Goal: Task Accomplishment & Management: Manage account settings

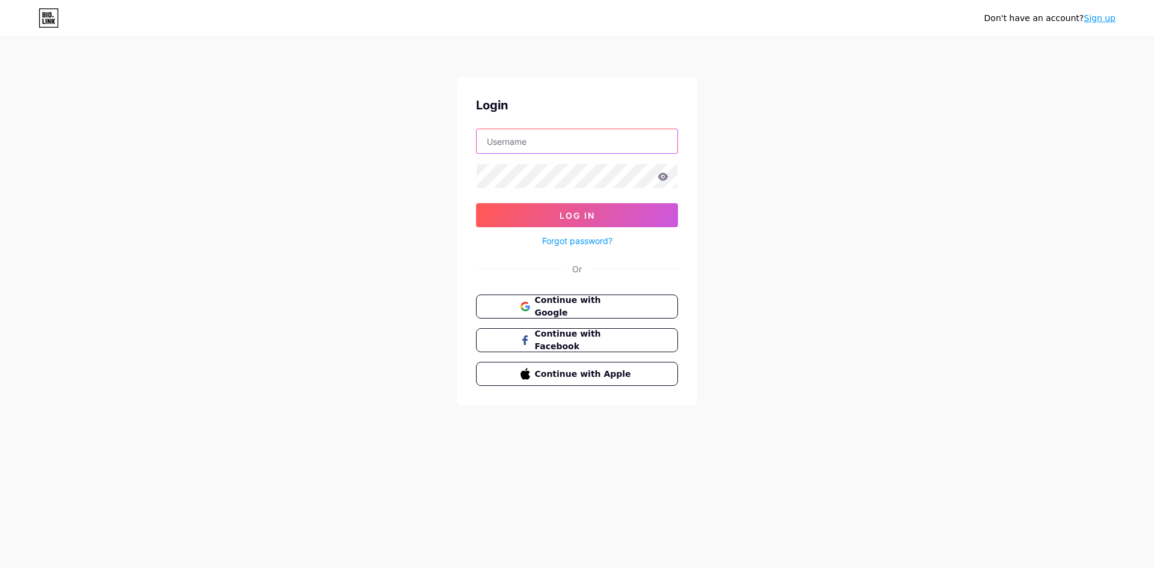
click at [545, 138] on input "text" at bounding box center [577, 141] width 201 height 24
type input "[EMAIL_ADDRESS][DOMAIN_NAME]"
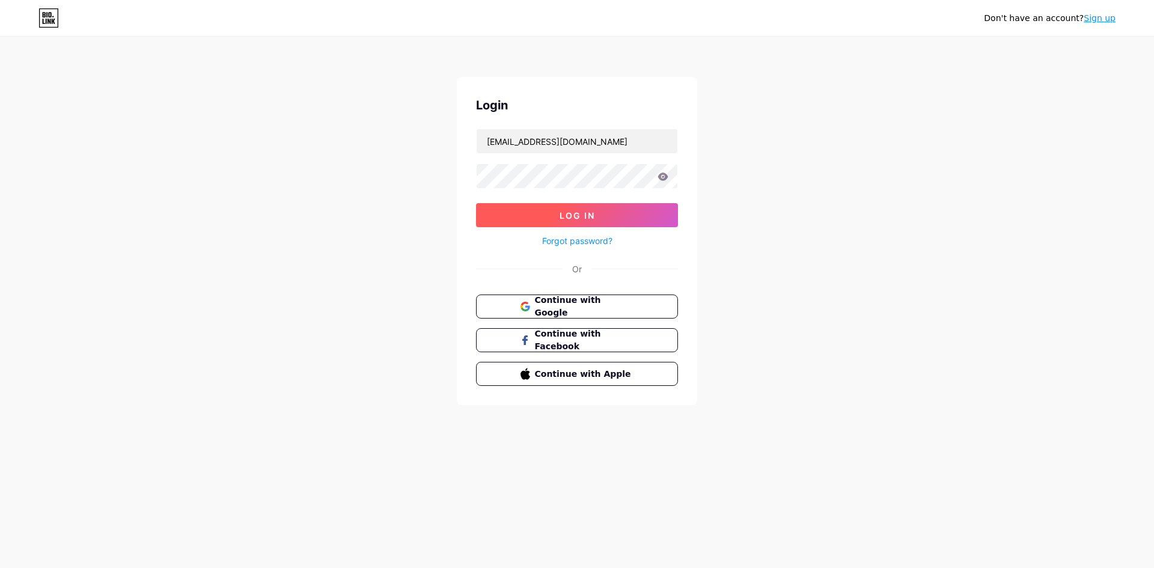
click at [597, 210] on button "Log In" at bounding box center [577, 215] width 202 height 24
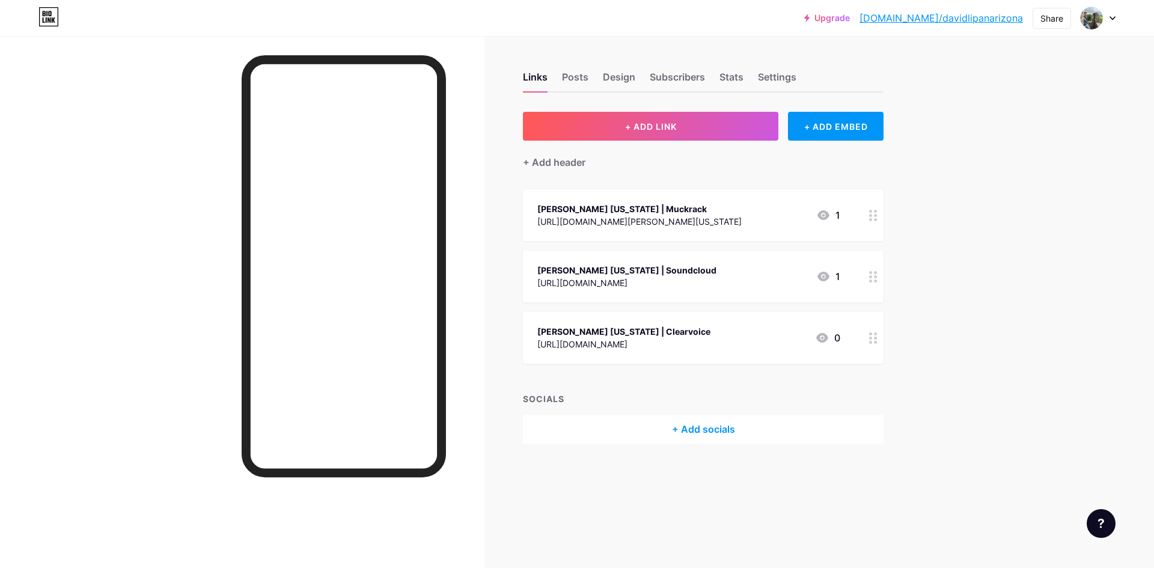
click at [1109, 16] on div at bounding box center [1098, 18] width 35 height 22
click at [1036, 136] on link "Account settings" at bounding box center [1040, 136] width 149 height 32
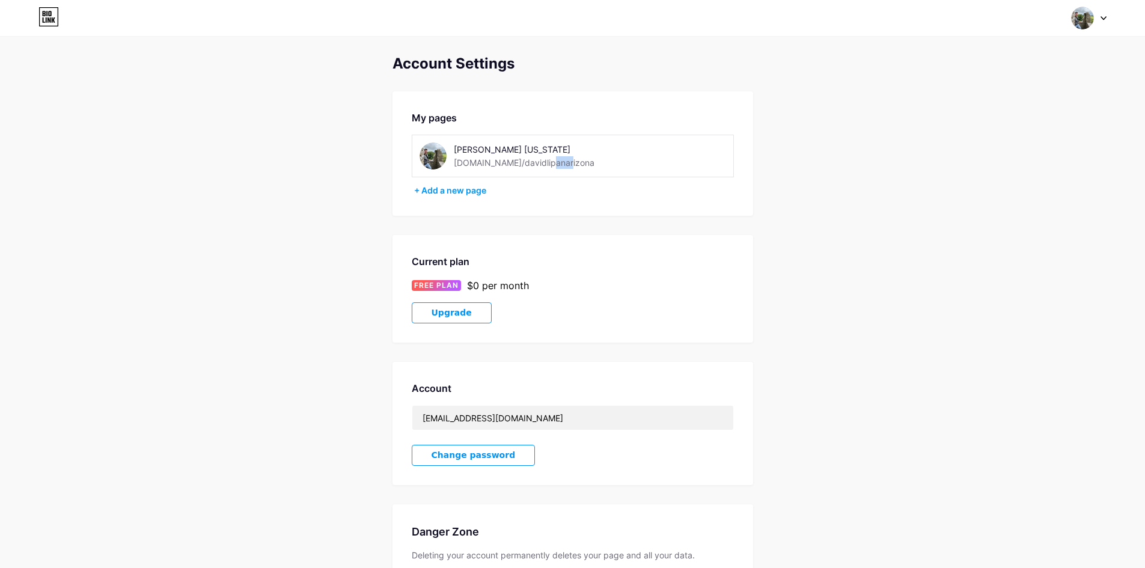
drag, startPoint x: 557, startPoint y: 161, endPoint x: 533, endPoint y: 160, distance: 24.0
click at [534, 161] on div "David Lipan Arizona bio.link/davidlipanarizona" at bounding box center [539, 155] width 170 height 27
drag, startPoint x: 591, startPoint y: 161, endPoint x: 585, endPoint y: 163, distance: 6.3
click at [591, 160] on div "David Lipan Arizona bio.link/davidlipanarizona" at bounding box center [539, 155] width 170 height 27
click at [546, 162] on div "bio.link/davidlipanarizona" at bounding box center [524, 162] width 141 height 13
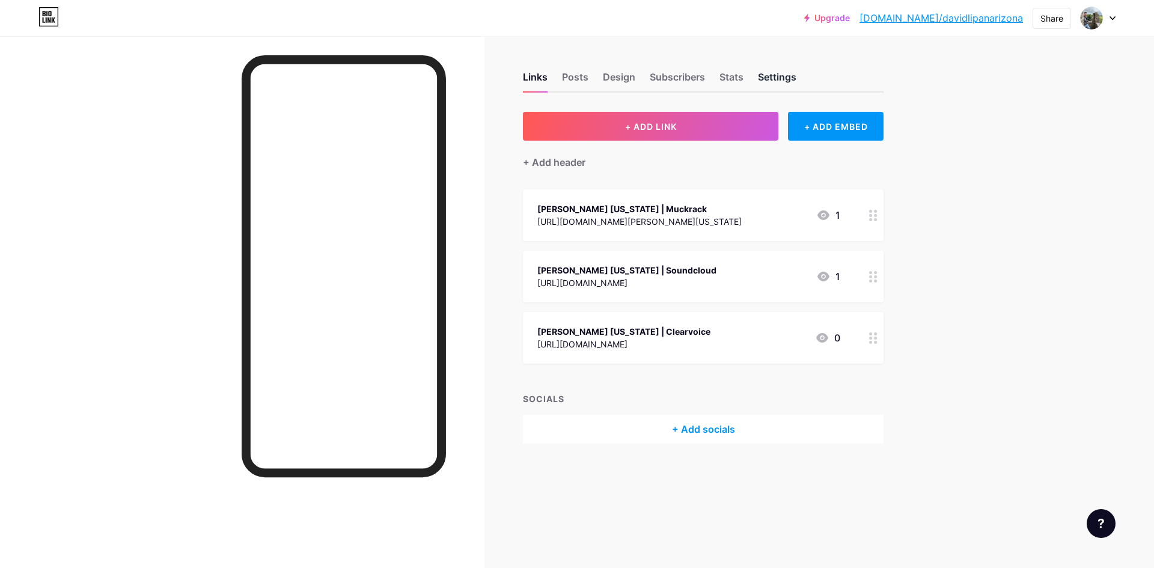
click at [775, 77] on div "Settings" at bounding box center [777, 81] width 38 height 22
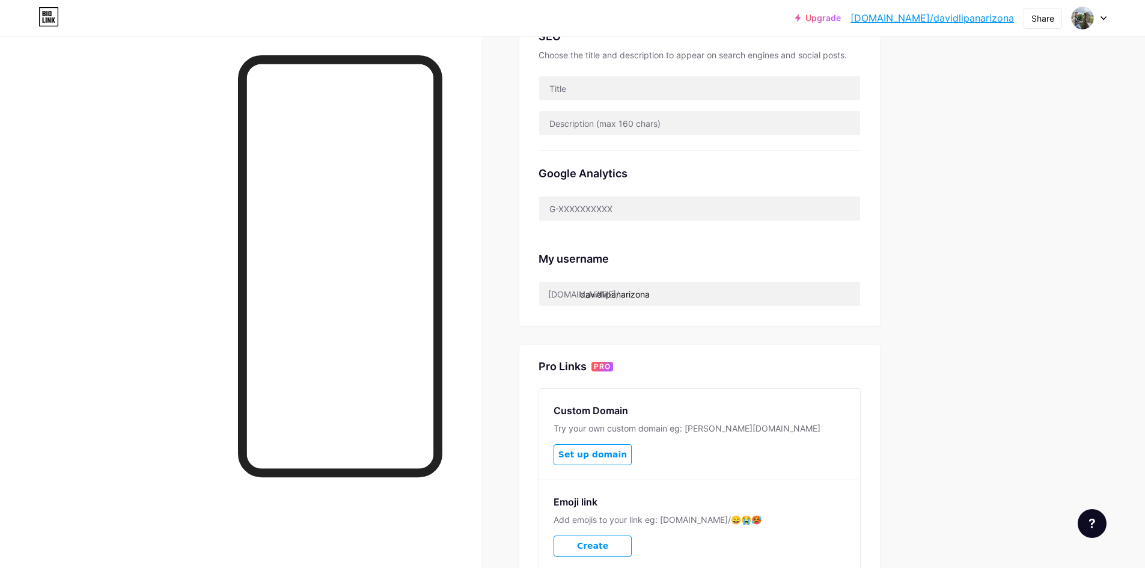
scroll to position [381, 0]
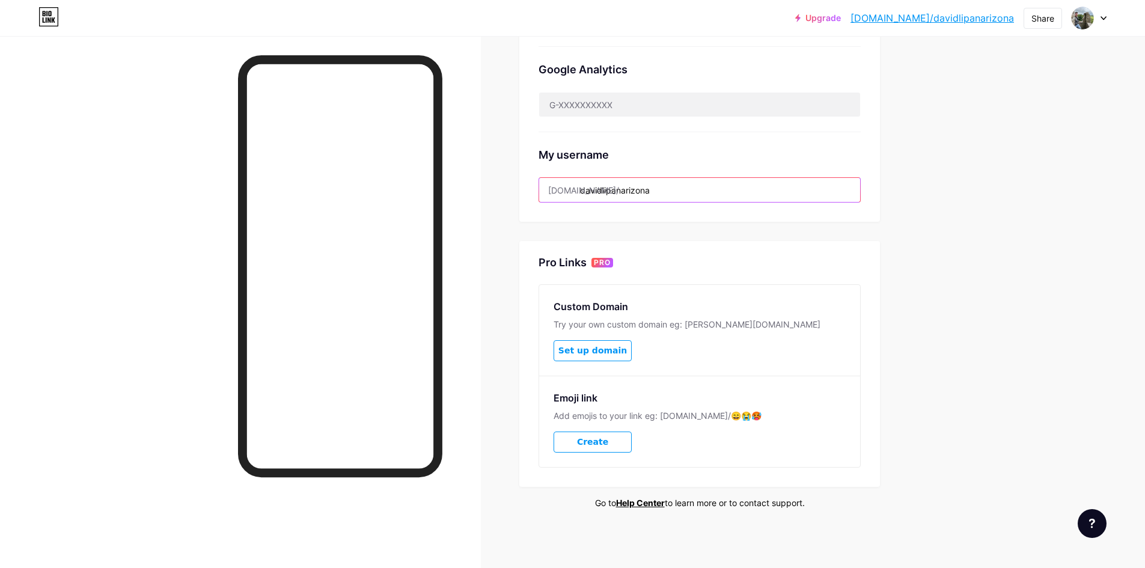
click at [680, 191] on input "davidlipanarizona" at bounding box center [699, 190] width 321 height 24
drag, startPoint x: 679, startPoint y: 190, endPoint x: 627, endPoint y: 193, distance: 52.4
click at [627, 193] on input "davidlipanarizona" at bounding box center [699, 190] width 321 height 24
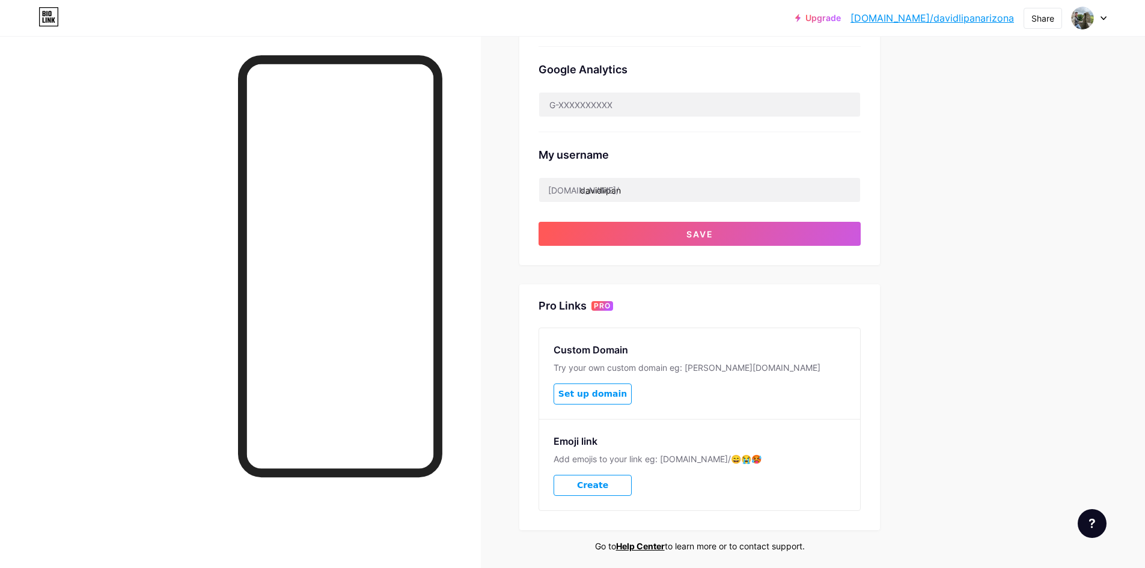
click at [907, 182] on div "Links Posts Design Subscribers Stats Settings Preferred link This is an aesthet…" at bounding box center [465, 133] width 930 height 957
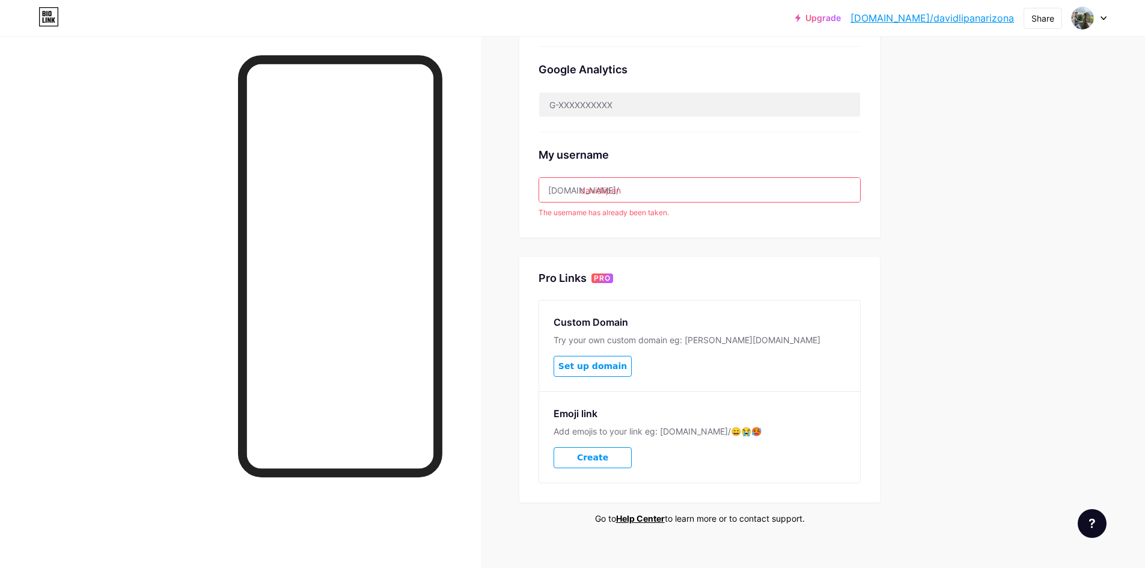
click at [685, 189] on input "davidlipan" at bounding box center [699, 190] width 321 height 24
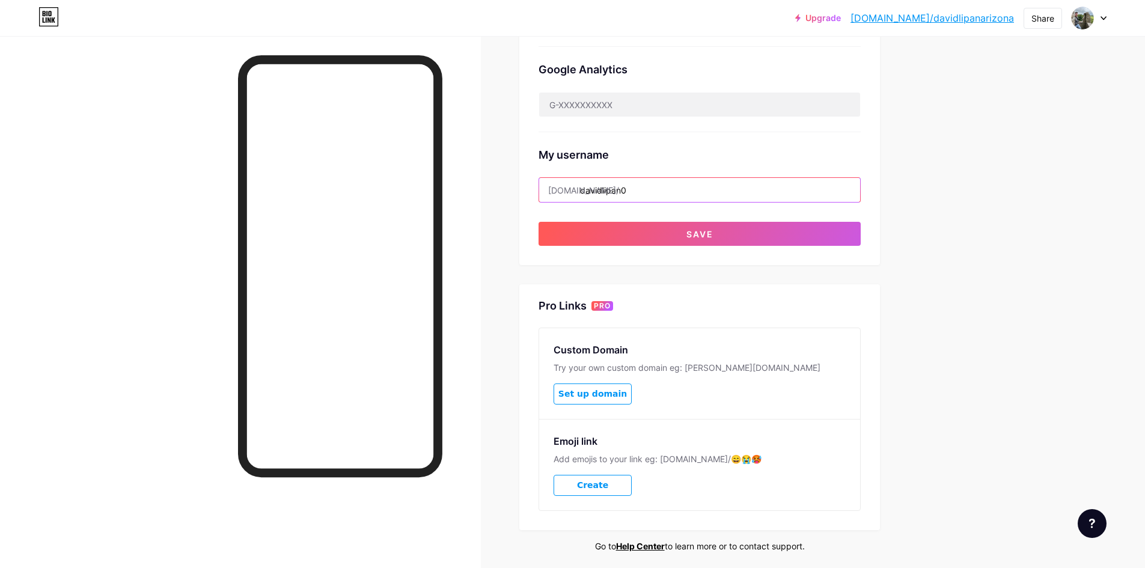
type input "davidlipan0"
click at [942, 194] on div "Upgrade bio.link/davidl... bio.link/davidlipanarizona Share Switch accounts Dav…" at bounding box center [572, 116] width 1145 height 994
click at [757, 236] on button "Save" at bounding box center [700, 234] width 322 height 24
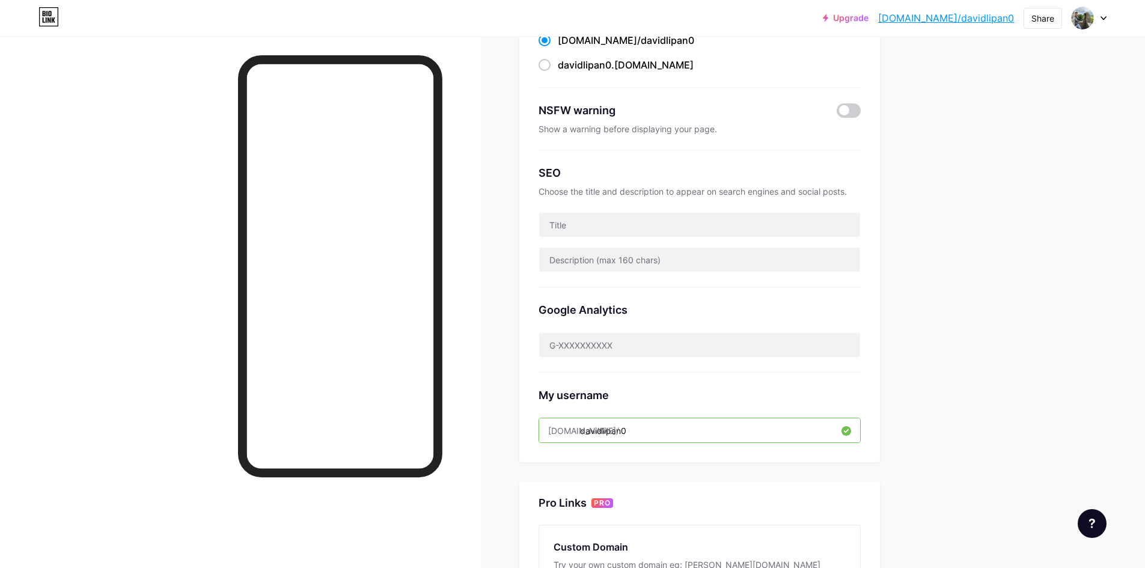
scroll to position [81, 0]
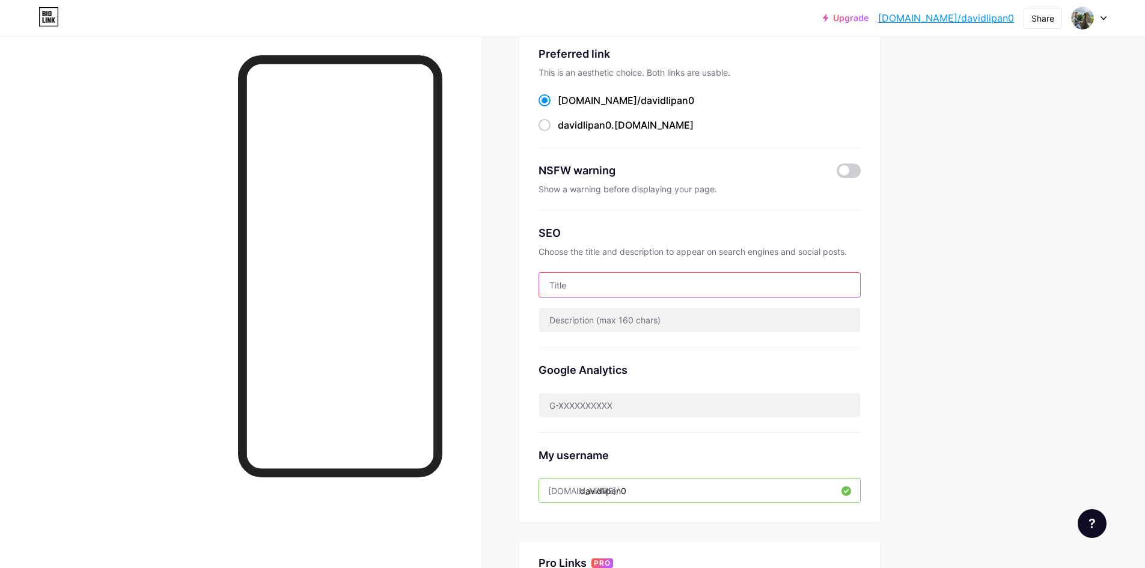
click at [607, 286] on input "text" at bounding box center [699, 285] width 321 height 24
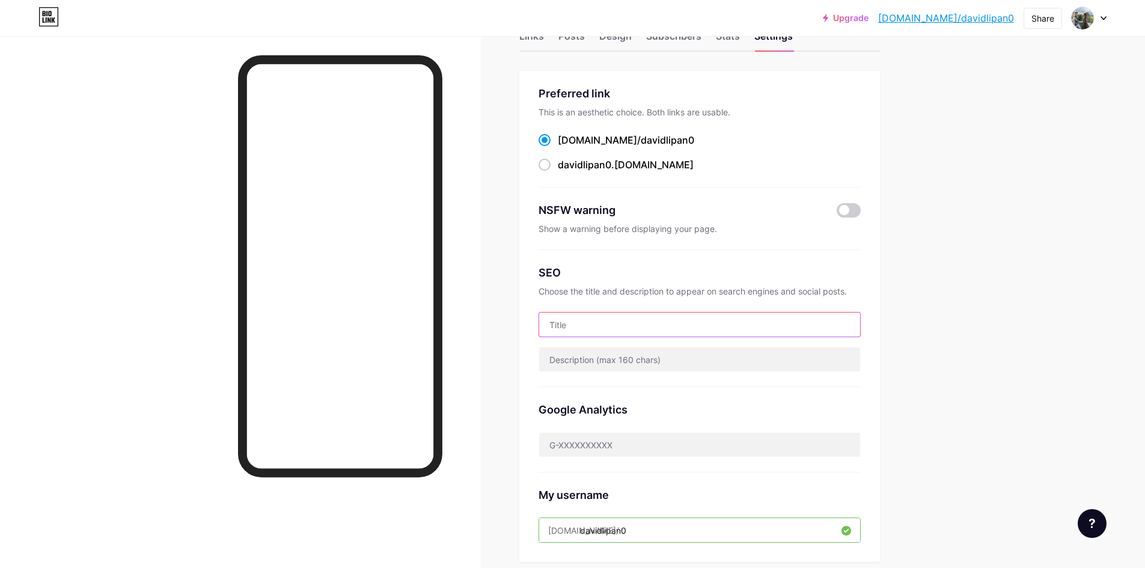
scroll to position [0, 0]
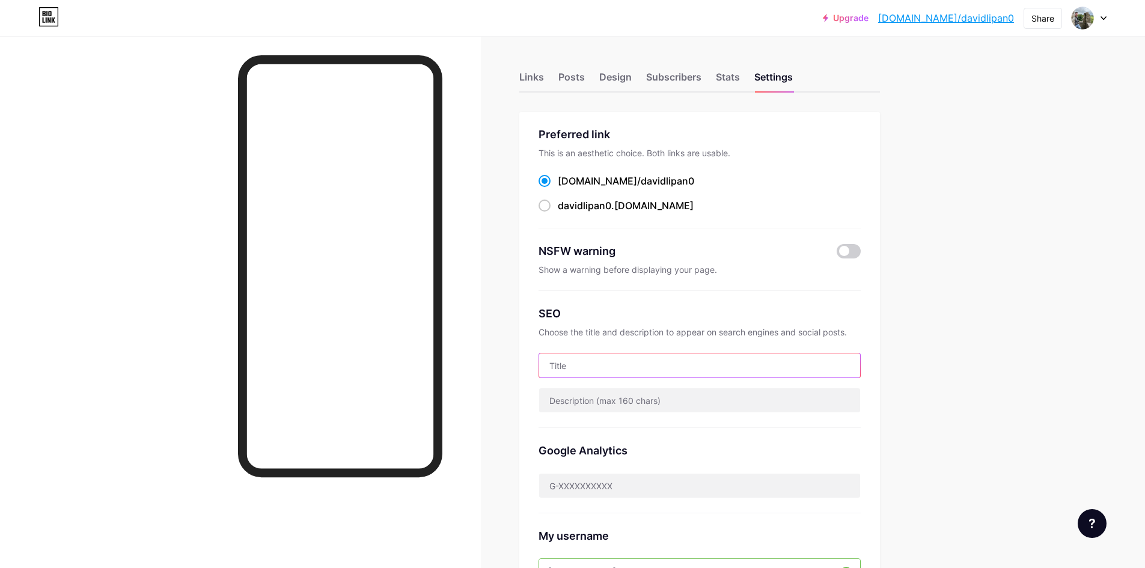
click at [582, 365] on input "text" at bounding box center [699, 365] width 321 height 24
click at [637, 370] on input "text" at bounding box center [699, 365] width 321 height 24
click at [583, 369] on input "text" at bounding box center [699, 365] width 321 height 24
paste input "[PERSON_NAME]"
type input "[PERSON_NAME]"
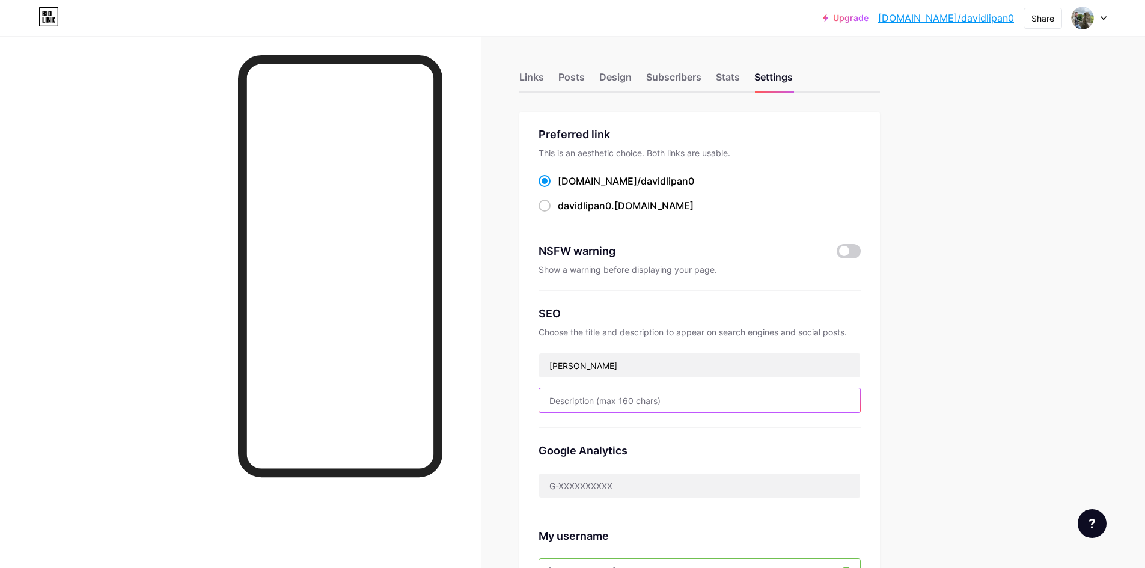
click at [656, 397] on input "text" at bounding box center [699, 400] width 321 height 24
paste input "[PERSON_NAME] has pursued a path in the service industry built on discipline, c…"
type input "[PERSON_NAME] has pursued a path in the service industry built on discipline, c…"
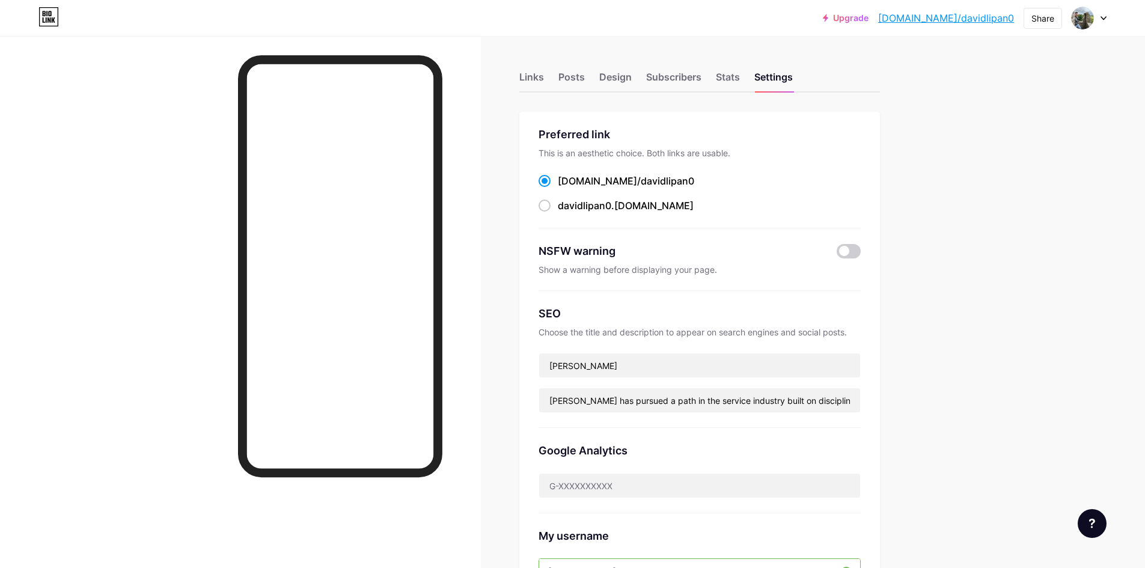
click at [925, 417] on div "Links Posts Design Subscribers Stats Settings Preferred link This is an aesthet…" at bounding box center [465, 514] width 930 height 957
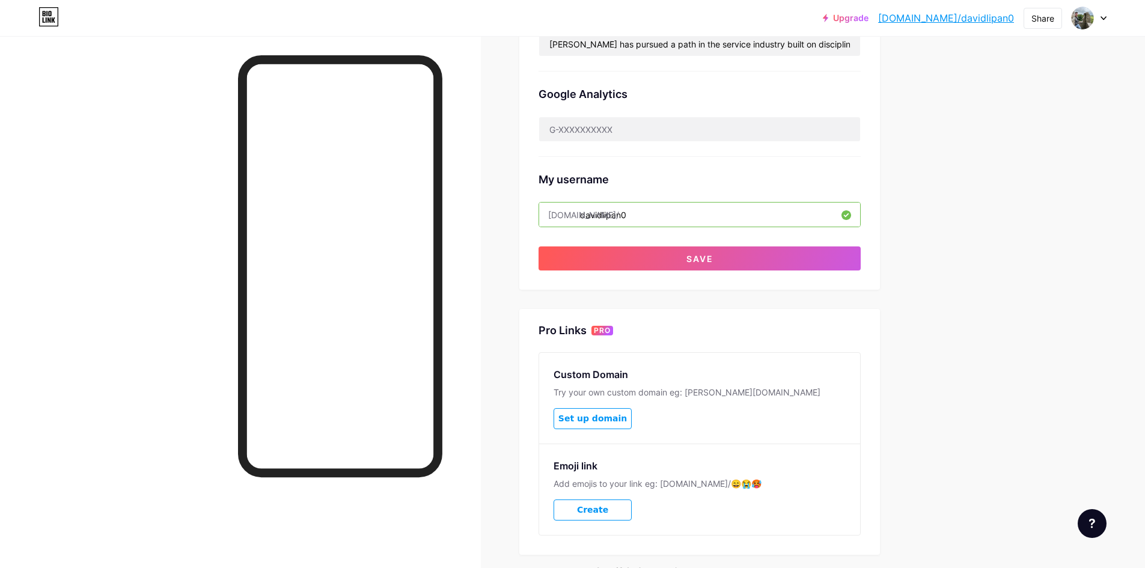
scroll to position [424, 0]
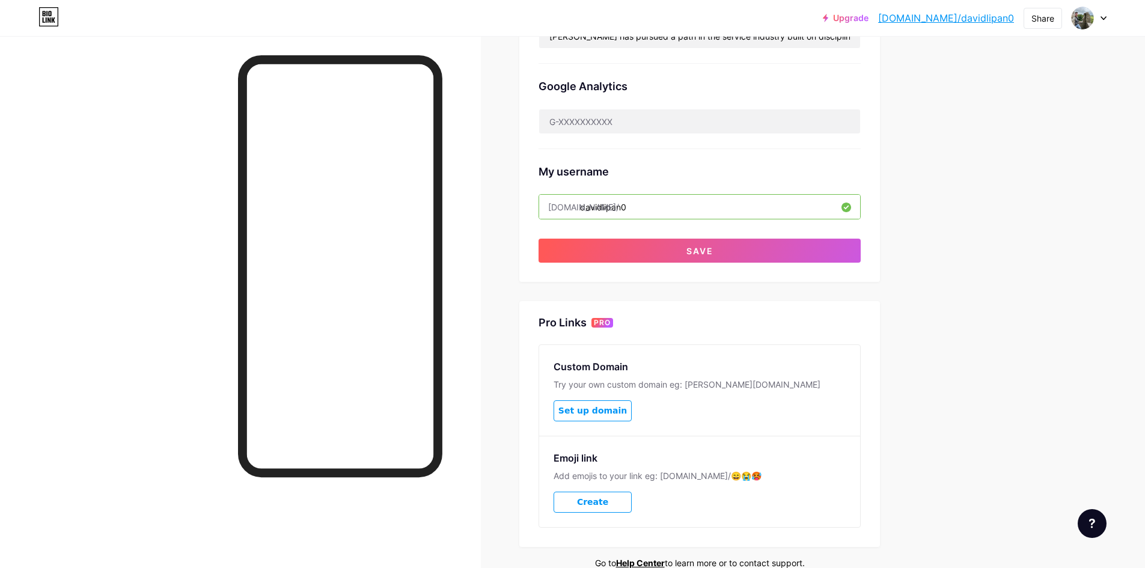
click at [966, 307] on div "Upgrade bio.link/davidl... bio.link/davidlipan0 Share Switch accounts David Lip…" at bounding box center [572, 133] width 1145 height 994
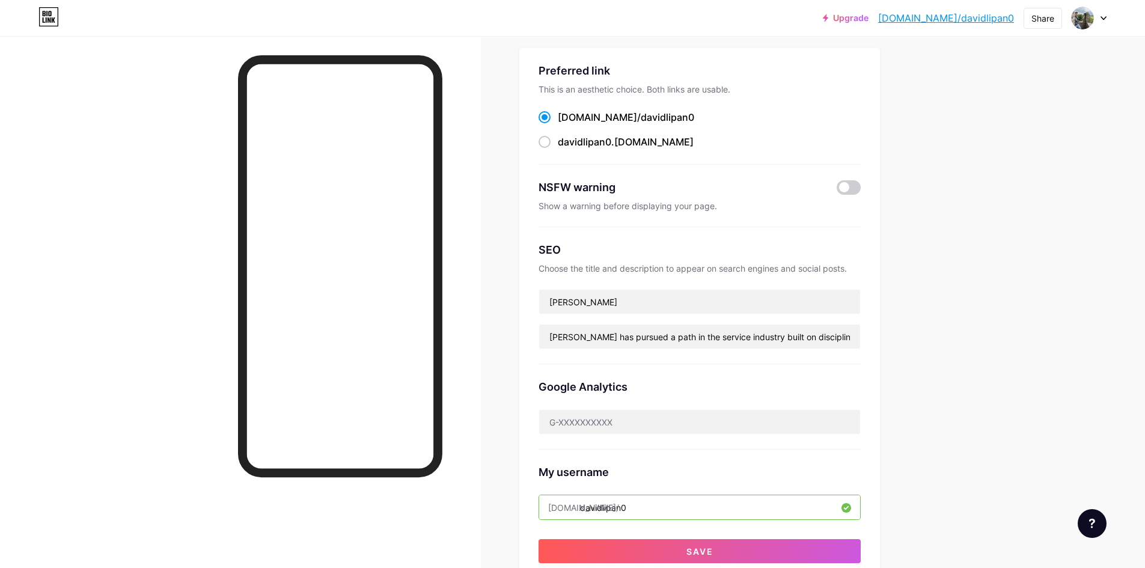
click at [965, 304] on div "Upgrade bio.link/davidl... bio.link/davidlipan0 Share Switch accounts David Lip…" at bounding box center [572, 433] width 1145 height 994
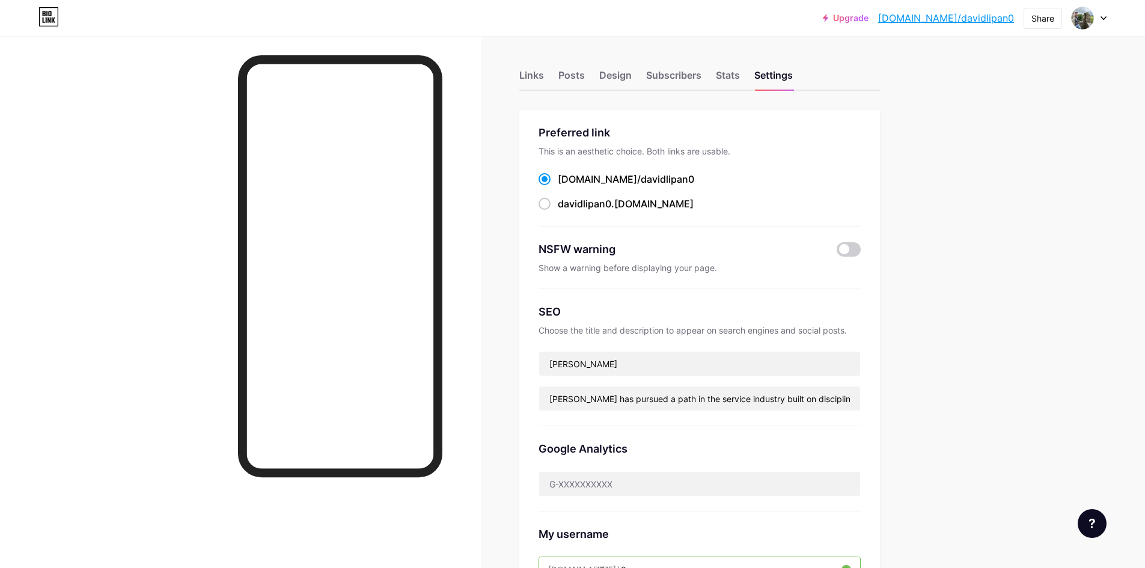
scroll to position [0, 0]
click at [148, 185] on div at bounding box center [240, 320] width 481 height 568
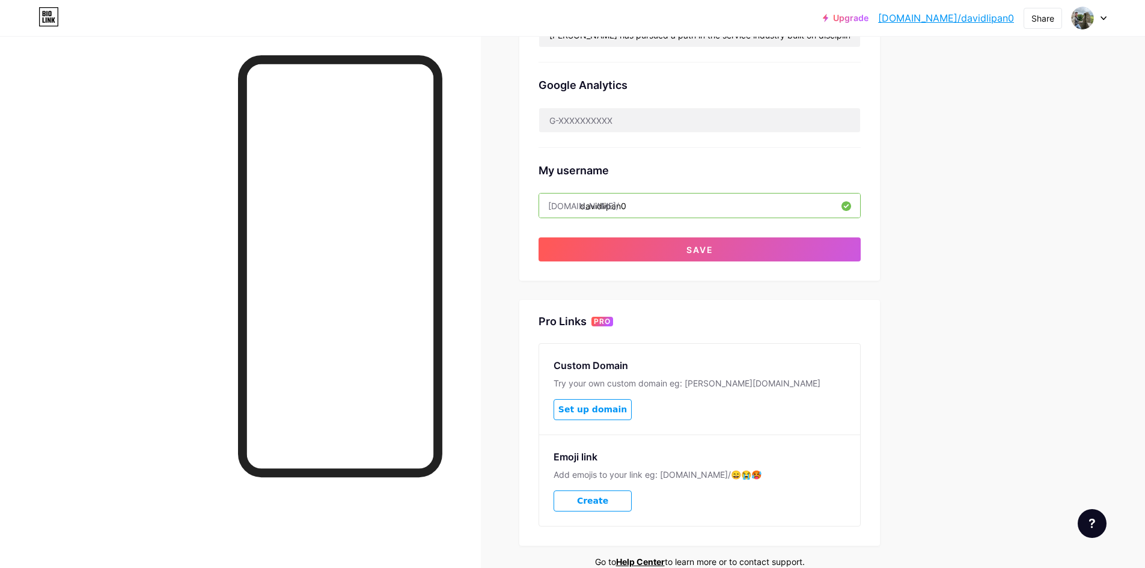
scroll to position [424, 0]
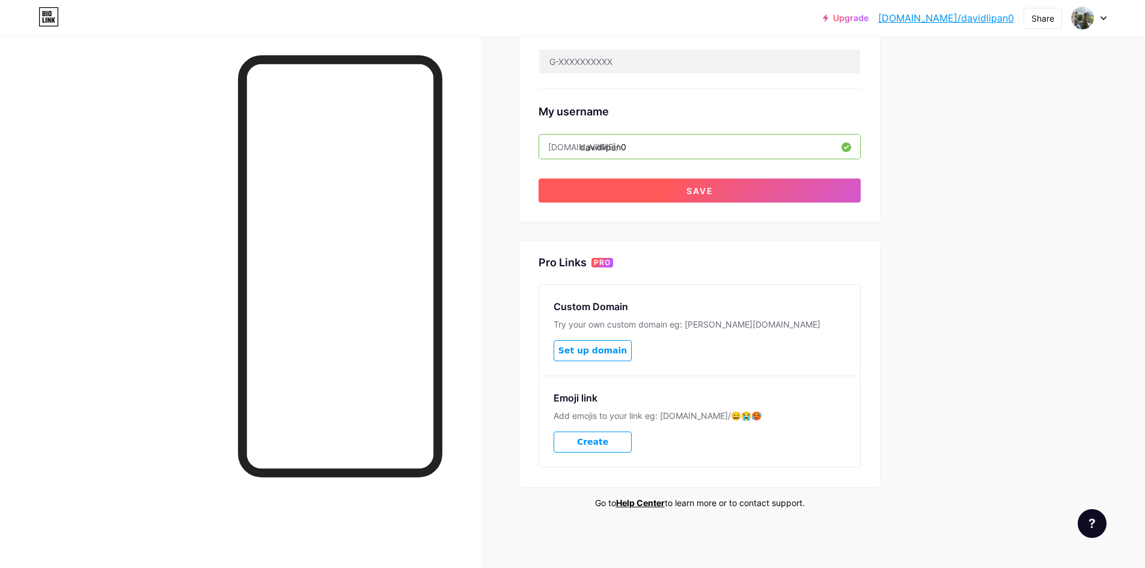
click at [762, 179] on button "Save" at bounding box center [700, 191] width 322 height 24
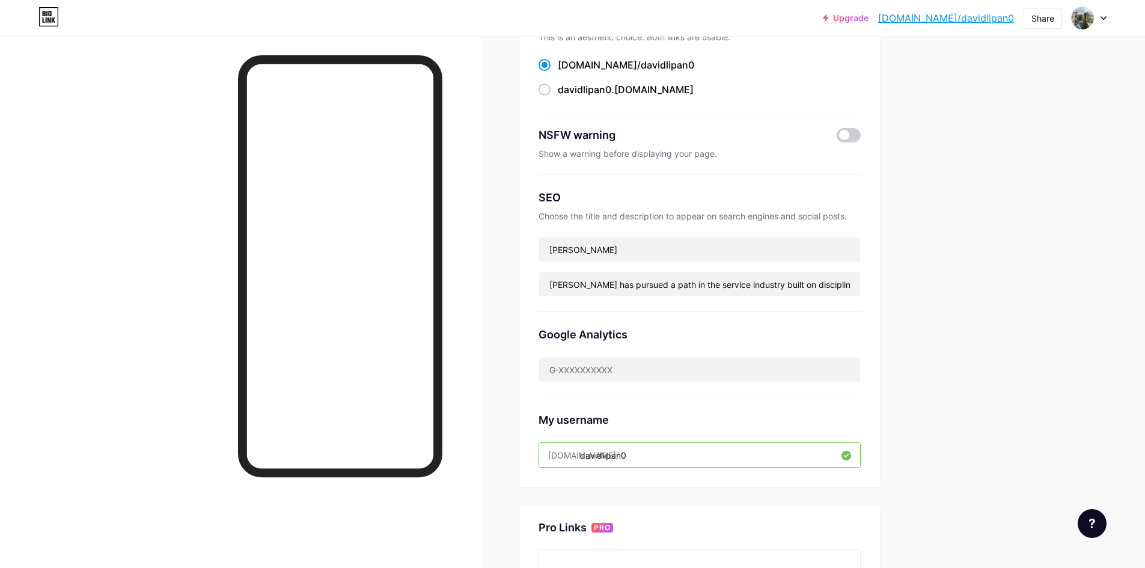
scroll to position [0, 0]
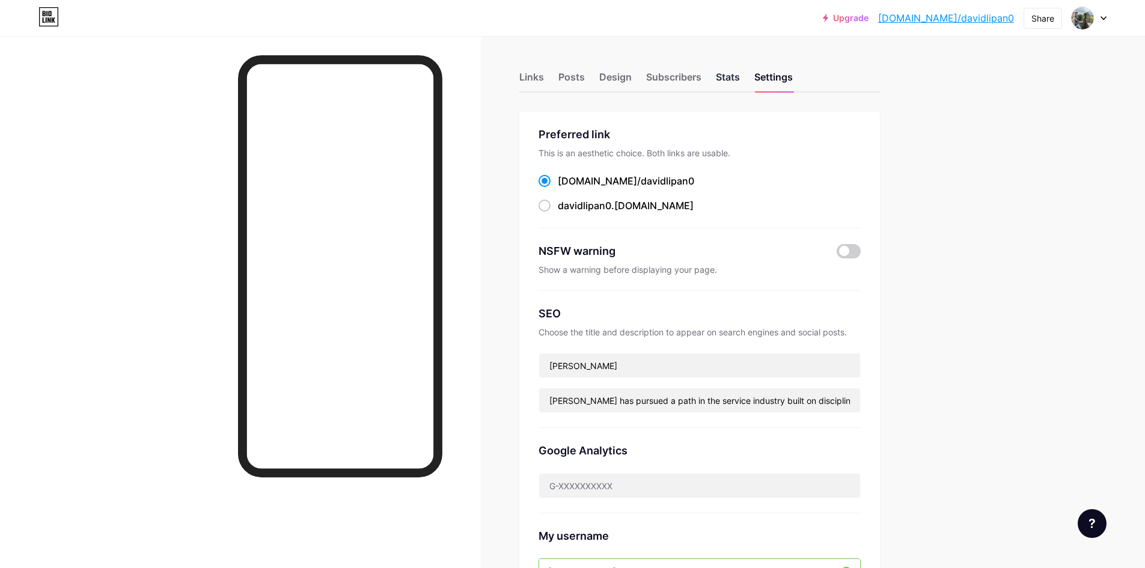
click at [737, 75] on div "Stats" at bounding box center [728, 81] width 24 height 22
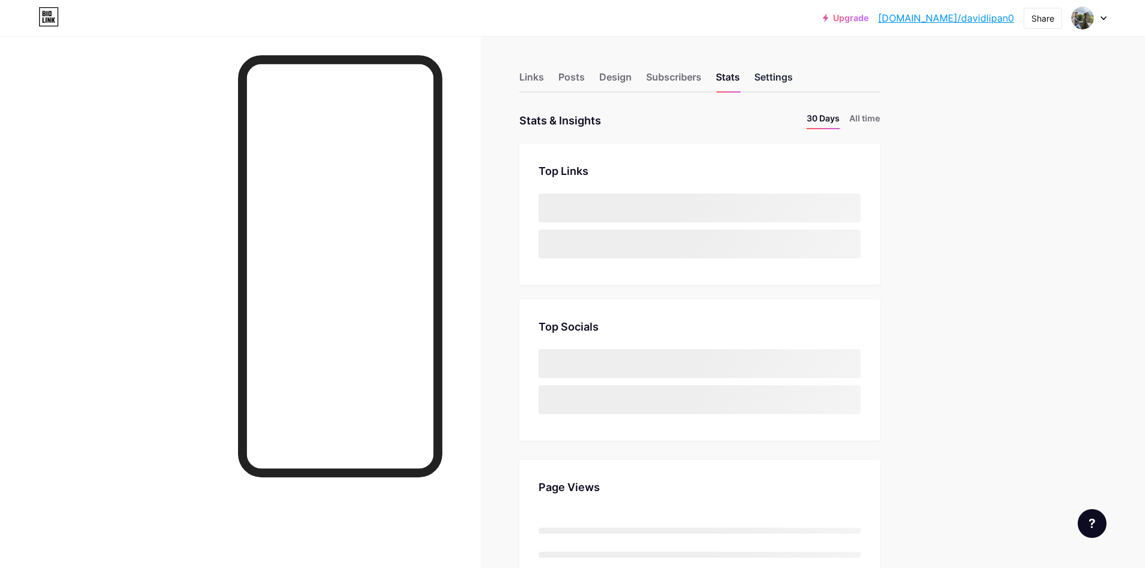
click at [785, 75] on div "Settings" at bounding box center [773, 81] width 38 height 22
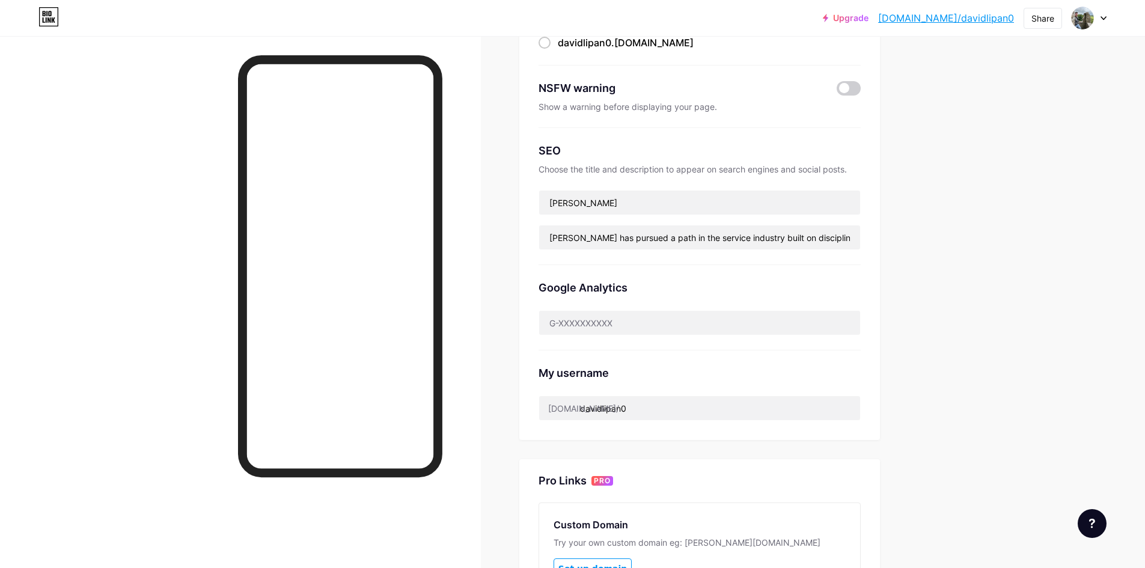
scroll to position [180, 0]
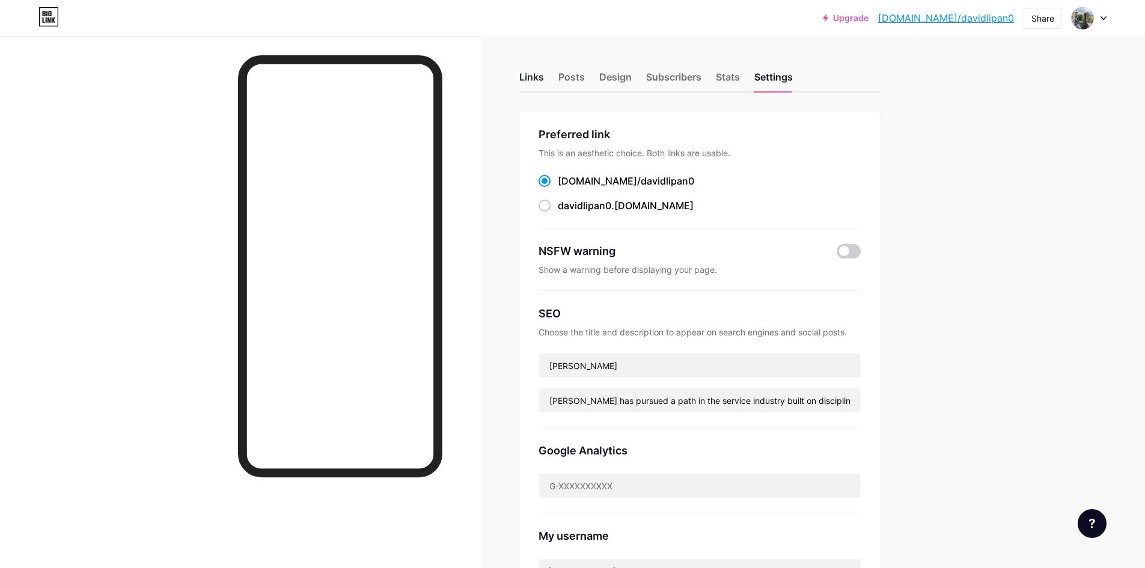
click at [539, 77] on div "Links" at bounding box center [531, 81] width 25 height 22
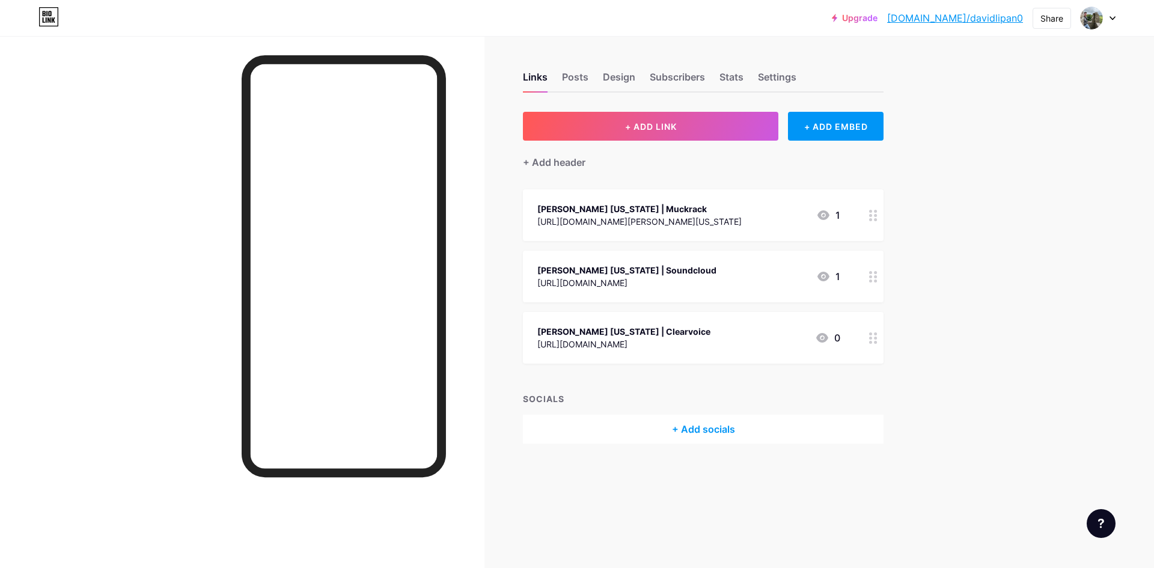
click at [876, 215] on circle at bounding box center [876, 215] width 3 height 3
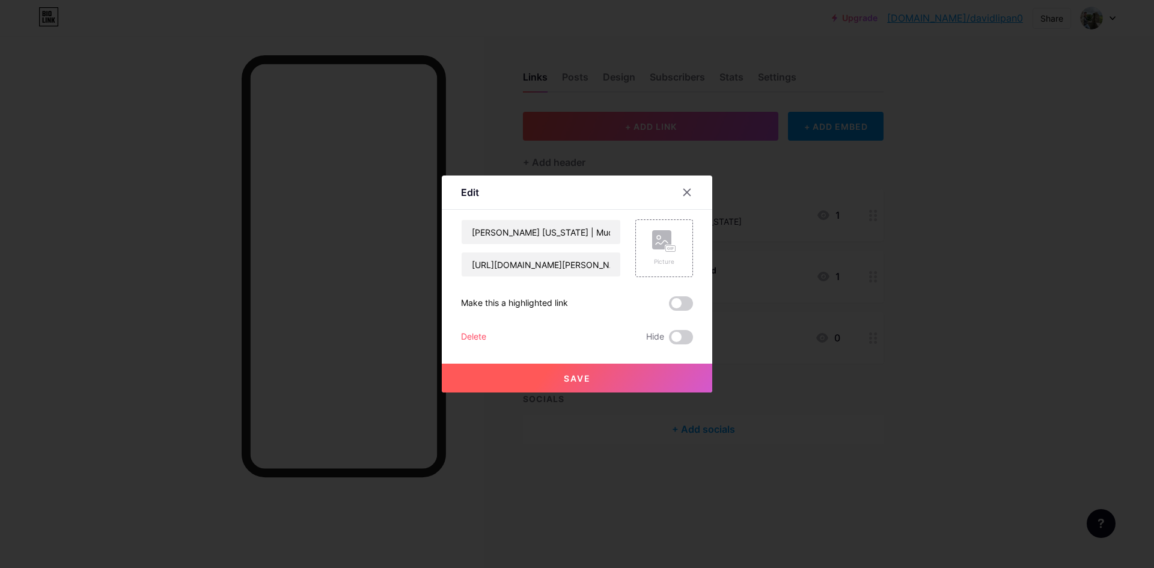
click at [468, 334] on div "Delete" at bounding box center [473, 337] width 25 height 14
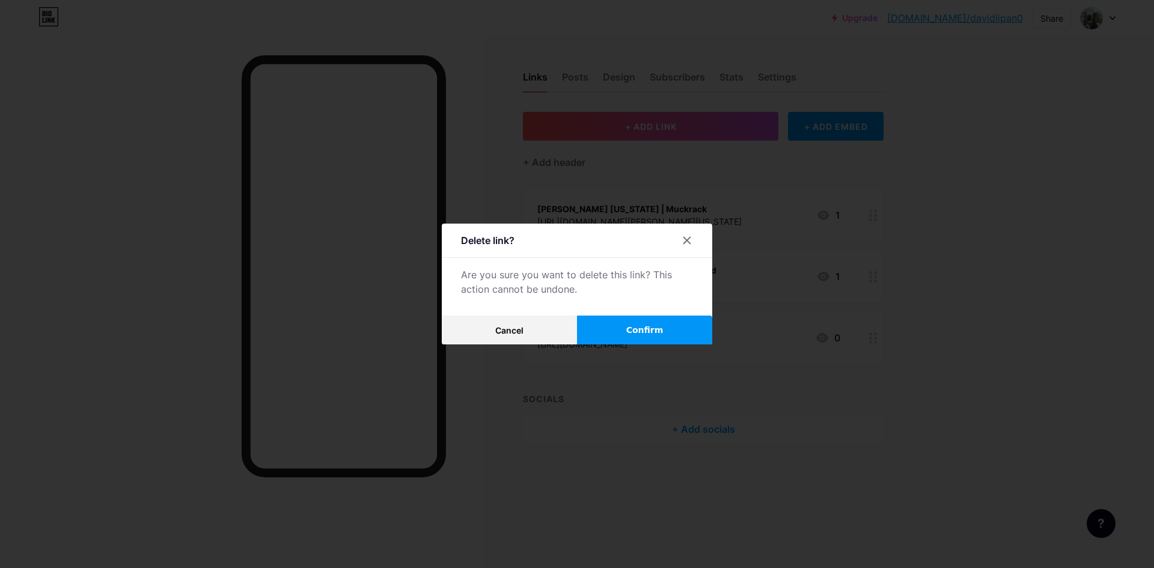
click at [630, 331] on span "Confirm" at bounding box center [644, 330] width 37 height 13
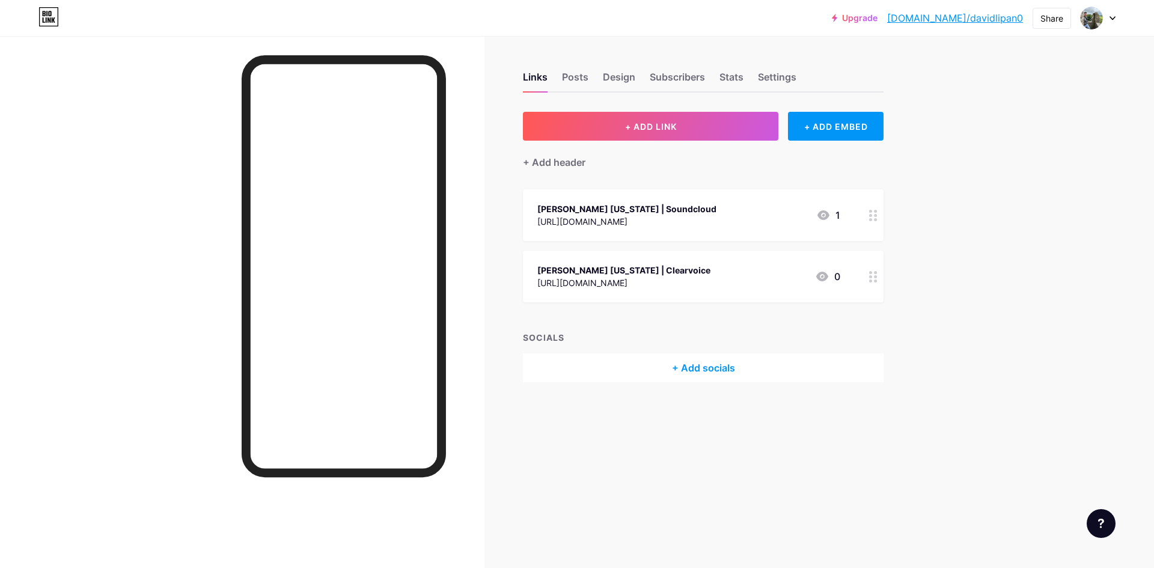
click at [873, 215] on icon at bounding box center [873, 215] width 8 height 11
click at [470, 335] on div "Delete" at bounding box center [473, 337] width 25 height 14
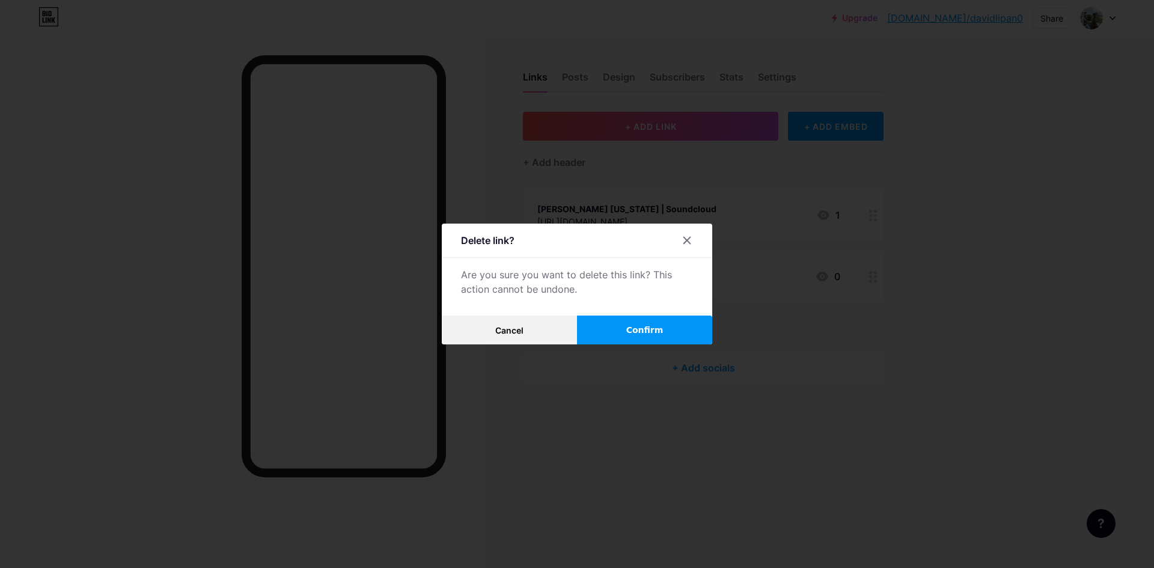
click at [658, 324] on span "Confirm" at bounding box center [644, 330] width 37 height 13
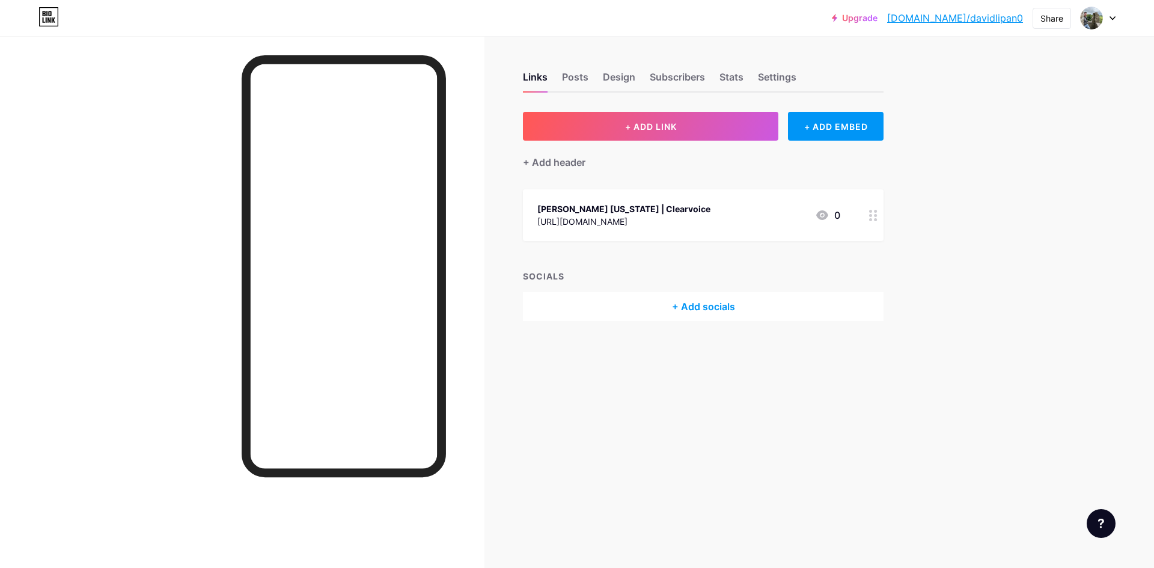
click at [878, 212] on div at bounding box center [873, 215] width 20 height 52
click at [484, 332] on div "Delete" at bounding box center [473, 337] width 25 height 14
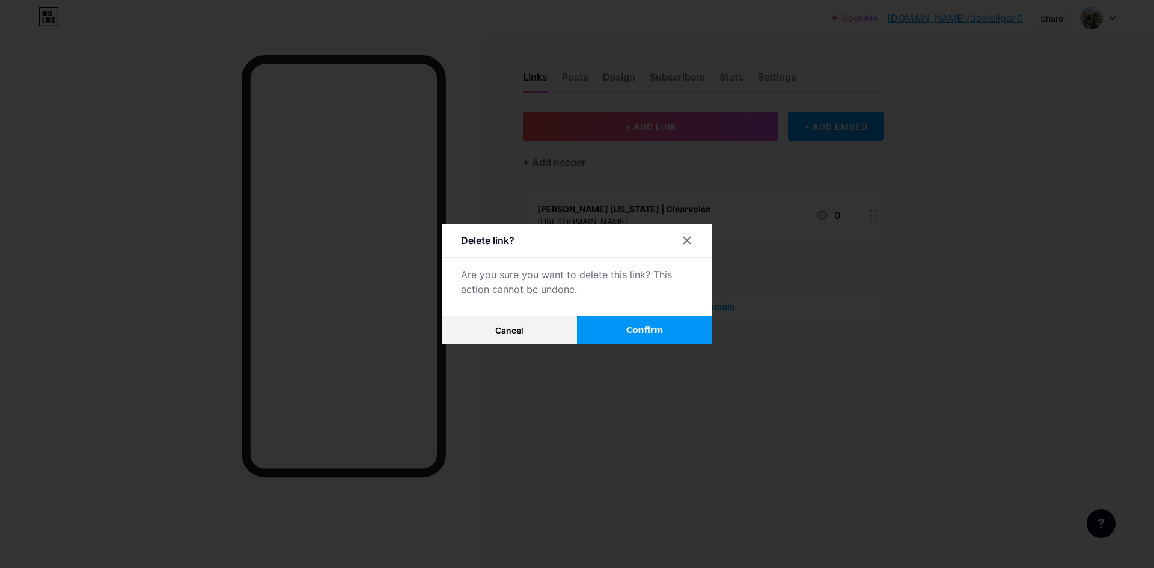
click at [609, 323] on button "Confirm" at bounding box center [644, 330] width 135 height 29
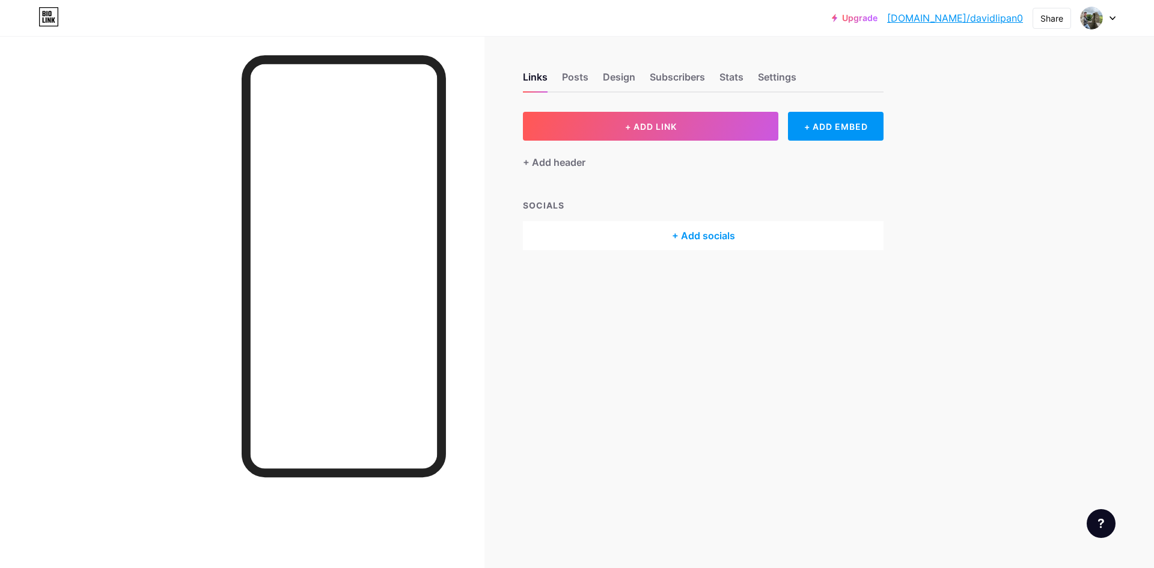
click at [709, 237] on div "+ Add socials" at bounding box center [703, 235] width 361 height 29
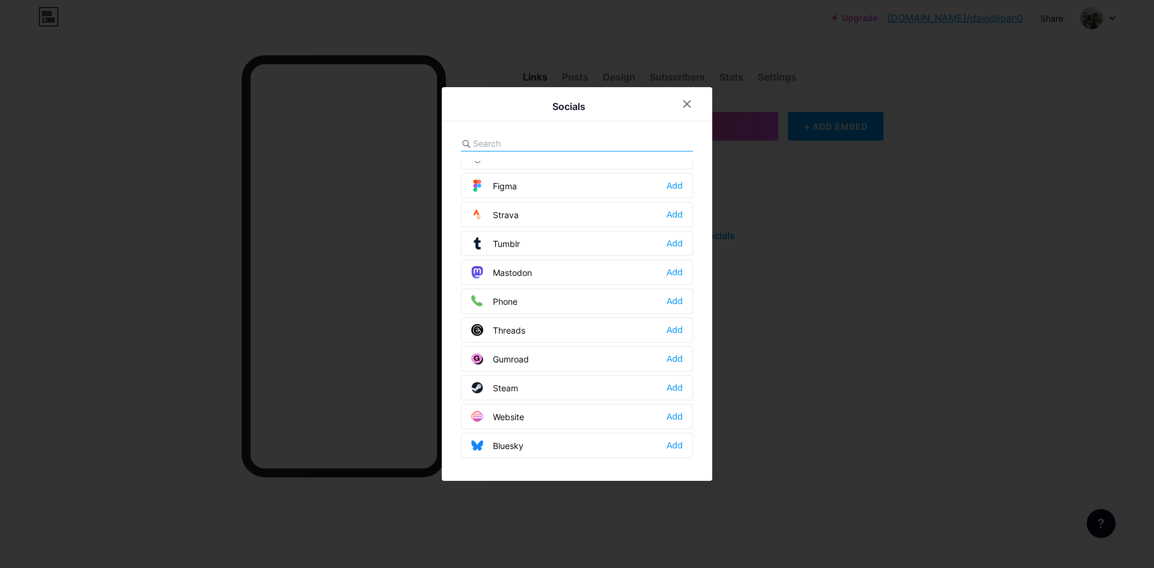
click at [545, 412] on div "Website Add" at bounding box center [577, 416] width 232 height 25
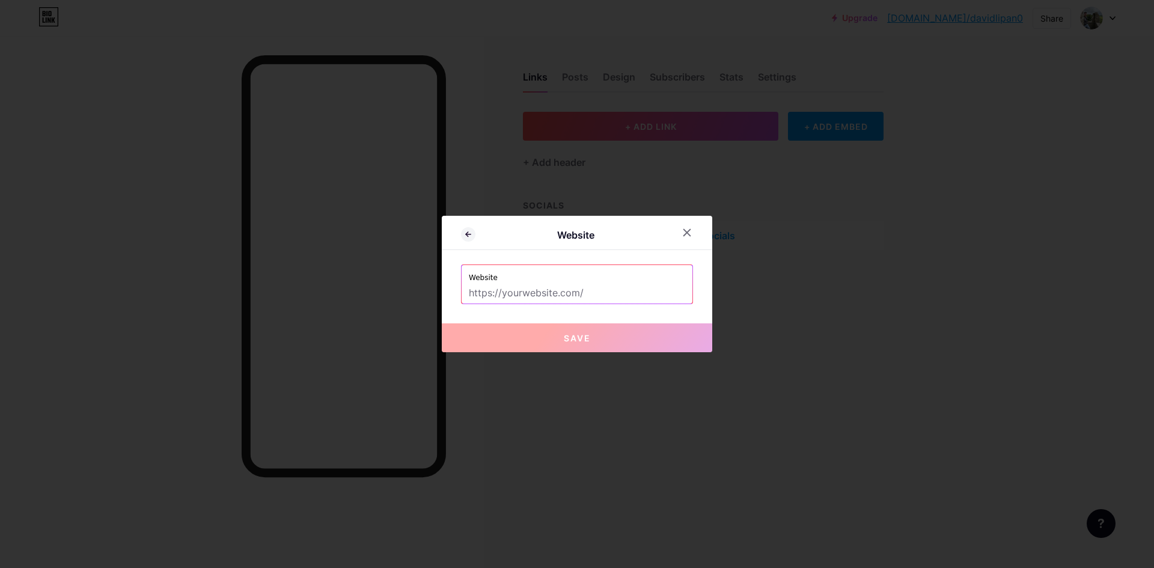
click at [564, 284] on input "text" at bounding box center [577, 293] width 216 height 20
click at [563, 293] on input "text" at bounding box center [577, 293] width 216 height 20
paste input "[URL][DOMAIN_NAME]"
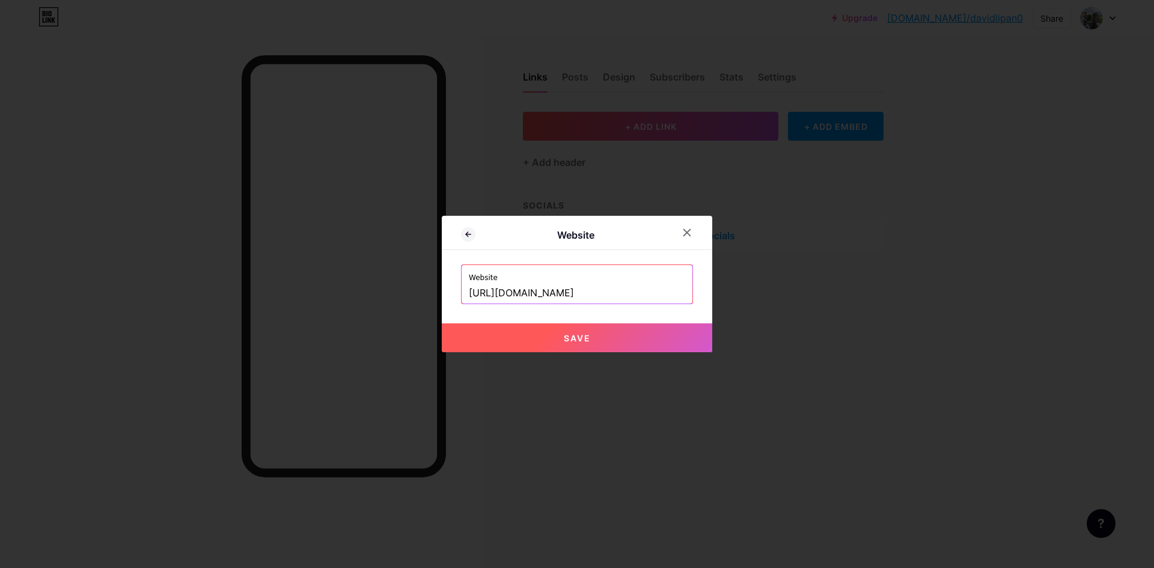
type input "[URL][DOMAIN_NAME]"
click at [599, 328] on button "Save" at bounding box center [577, 337] width 270 height 29
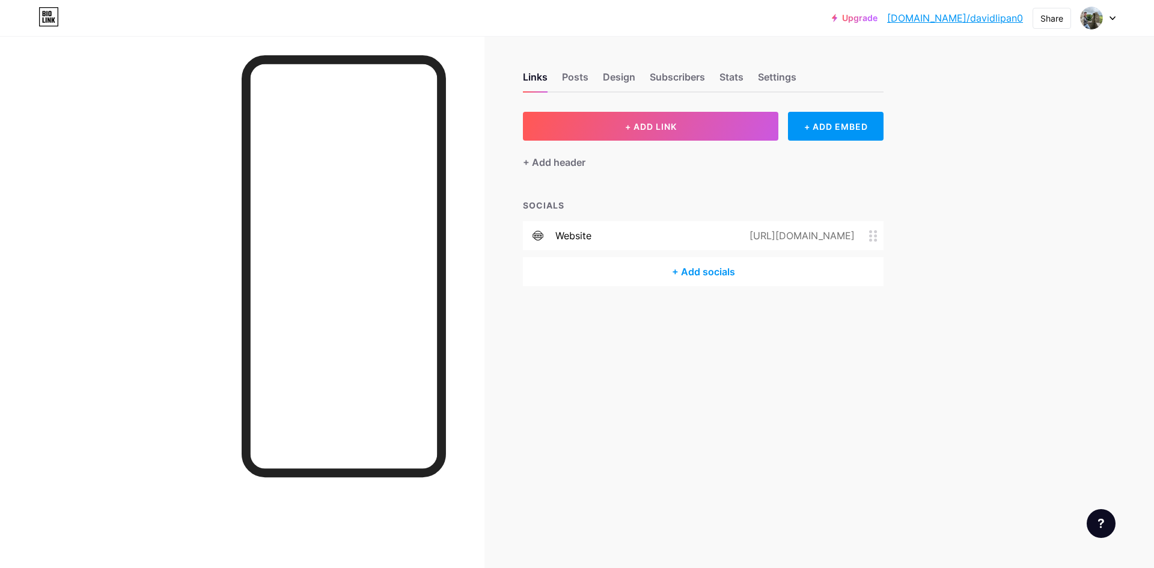
click at [715, 272] on div "+ Add socials" at bounding box center [703, 271] width 361 height 29
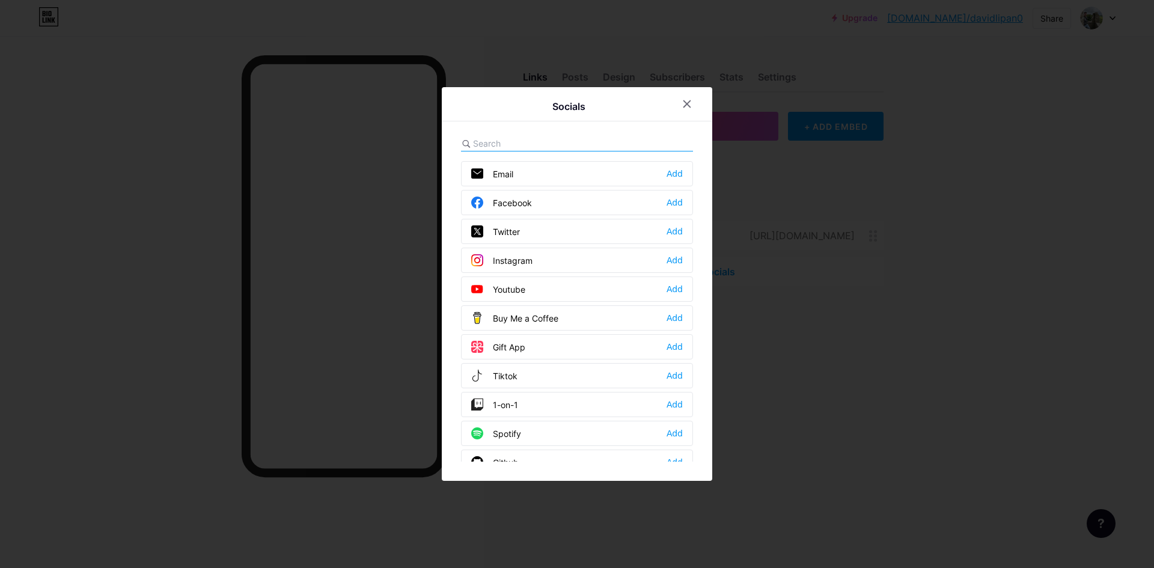
click at [539, 195] on div "Facebook Add" at bounding box center [577, 202] width 232 height 25
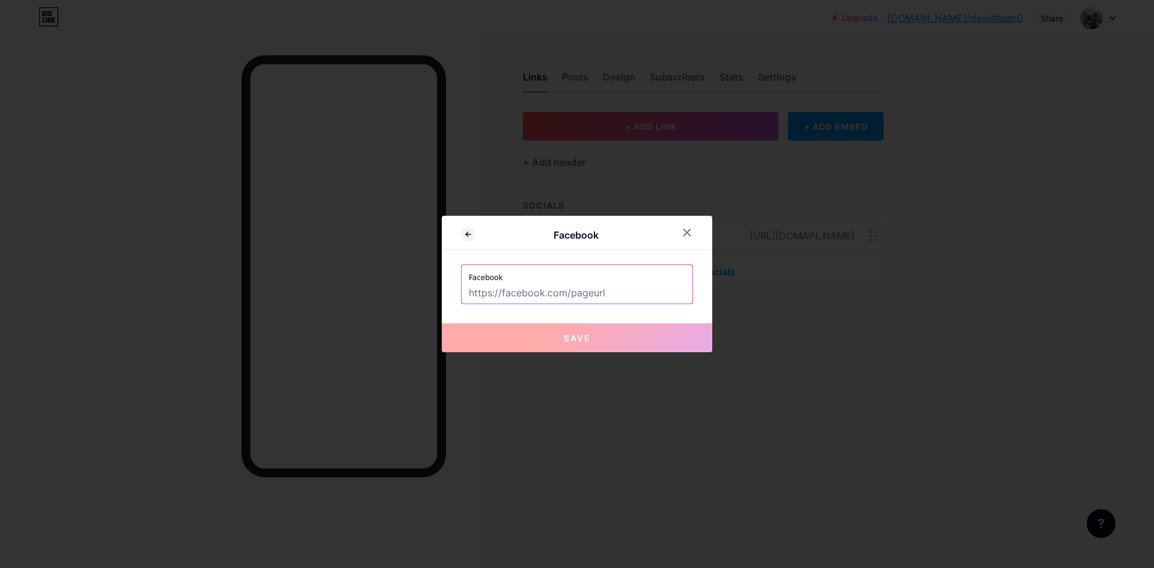
click at [561, 278] on label "Facebook" at bounding box center [577, 274] width 216 height 18
click at [566, 286] on input "text" at bounding box center [577, 293] width 216 height 20
paste input "[URL][DOMAIN_NAME]"
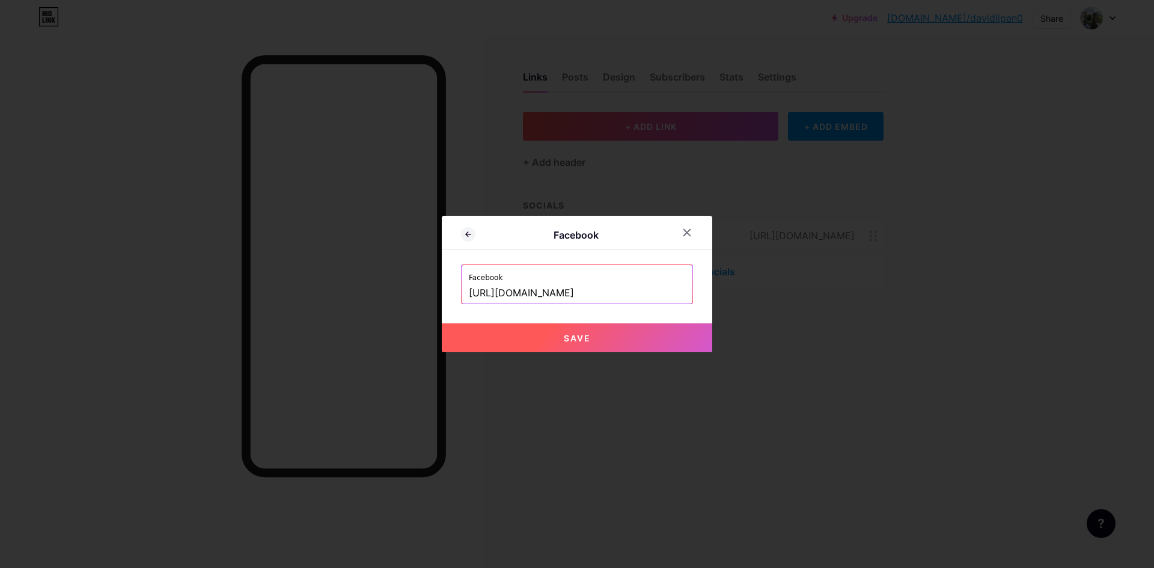
type input "[URL][DOMAIN_NAME]"
click at [623, 342] on button "Save" at bounding box center [577, 337] width 270 height 29
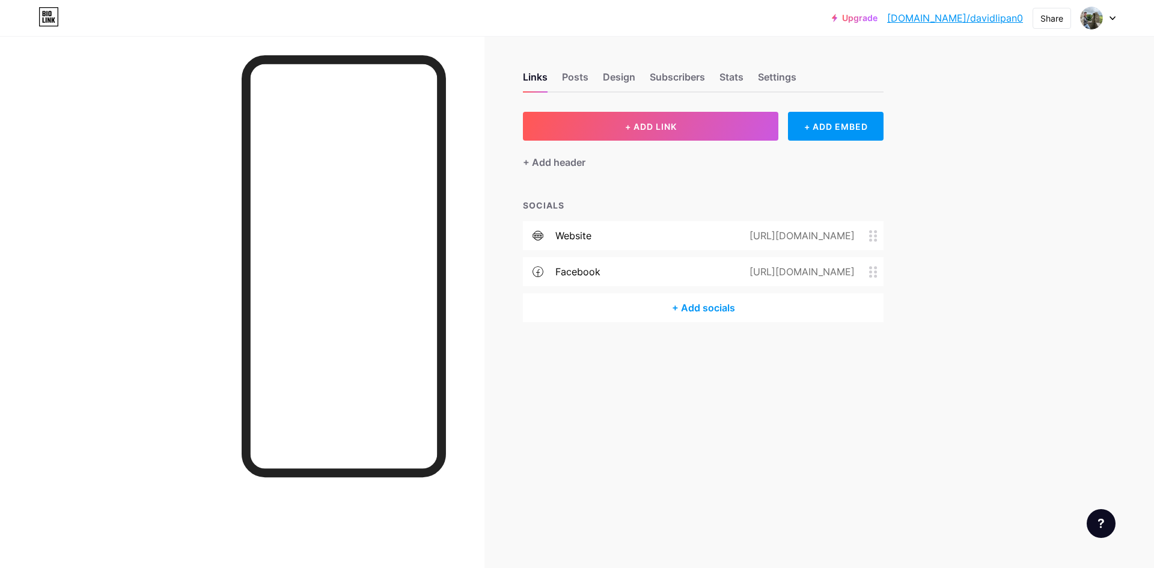
click at [707, 310] on div "+ Add socials" at bounding box center [703, 307] width 361 height 29
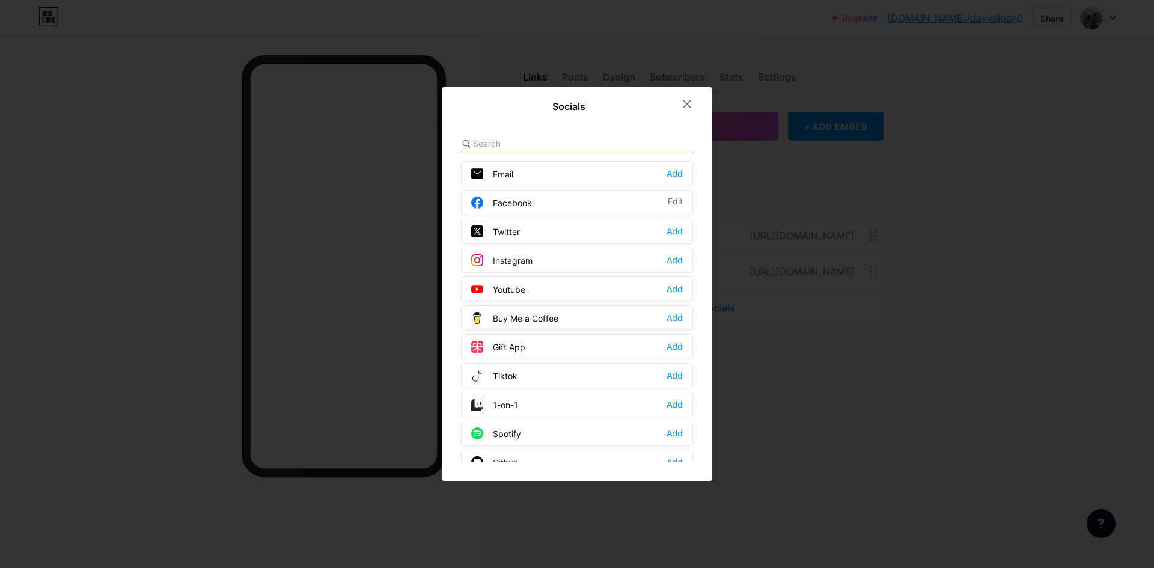
click at [549, 233] on div "Twitter Add" at bounding box center [577, 231] width 232 height 25
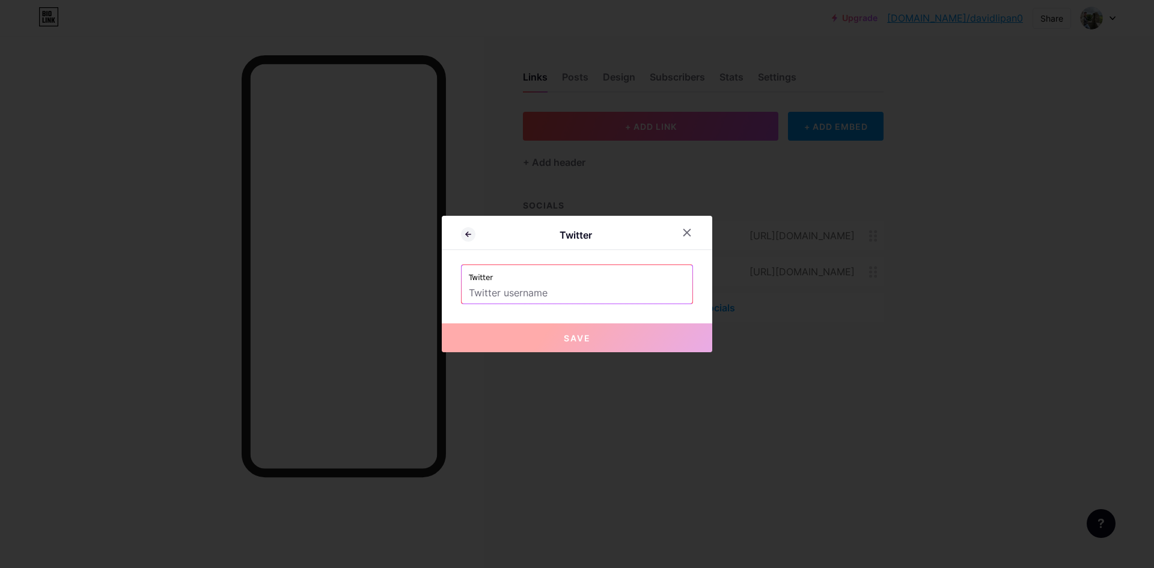
click at [588, 295] on input "text" at bounding box center [577, 293] width 216 height 20
paste input "[URL][DOMAIN_NAME]"
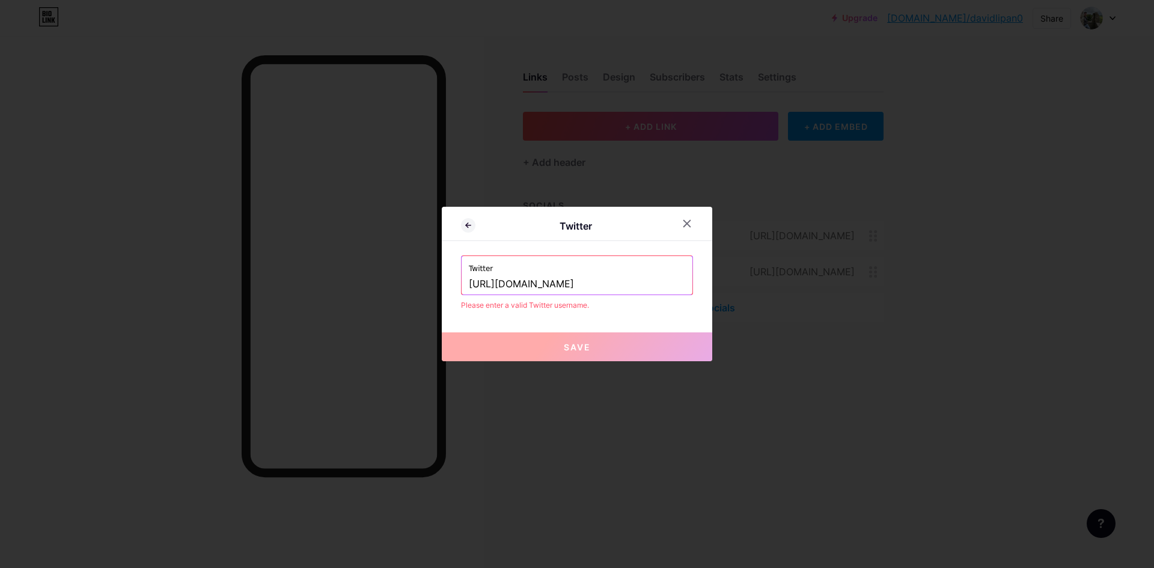
drag, startPoint x: 532, startPoint y: 282, endPoint x: 343, endPoint y: 265, distance: 190.1
click at [343, 265] on div "Twitter Twitter [URL][DOMAIN_NAME] Please enter a valid Twitter username. Save" at bounding box center [577, 284] width 1154 height 568
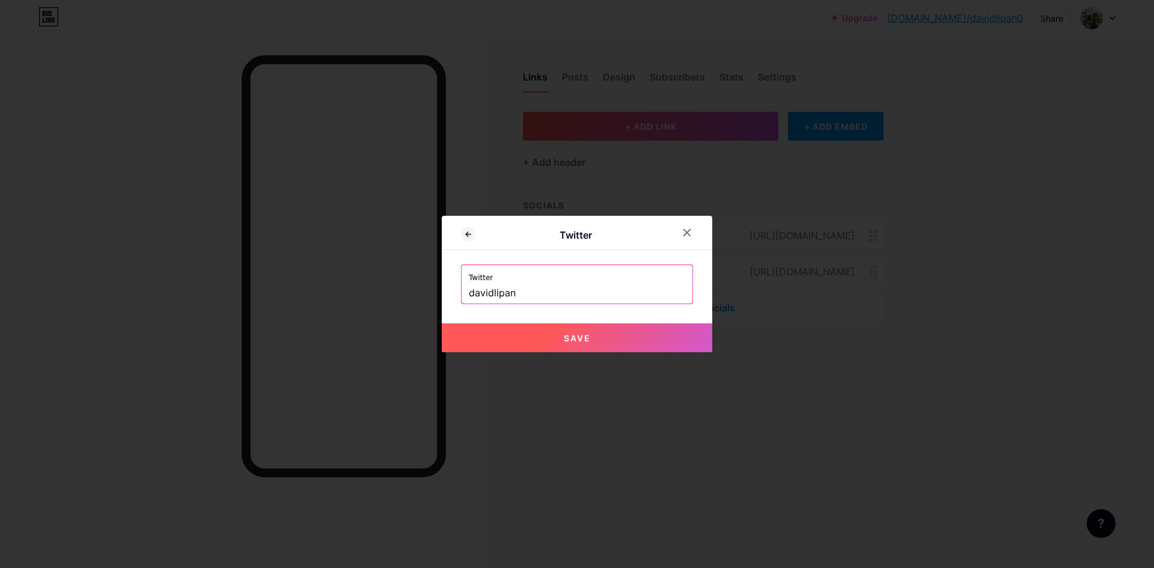
click at [590, 338] on span "Save" at bounding box center [577, 338] width 27 height 10
type input "[URL][DOMAIN_NAME]"
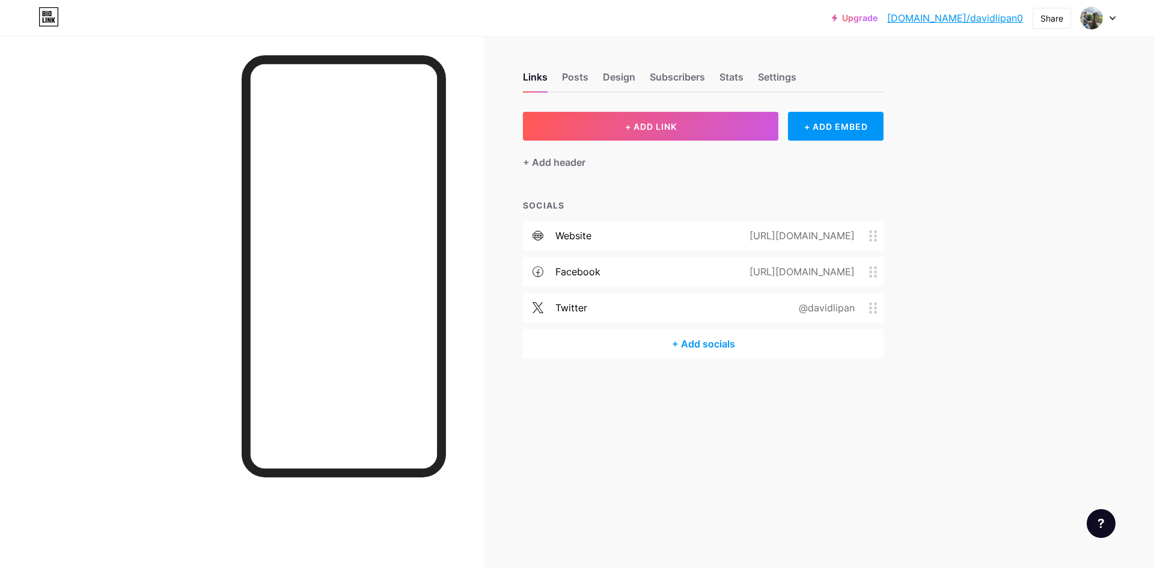
click at [704, 345] on div "+ Add socials" at bounding box center [703, 343] width 361 height 29
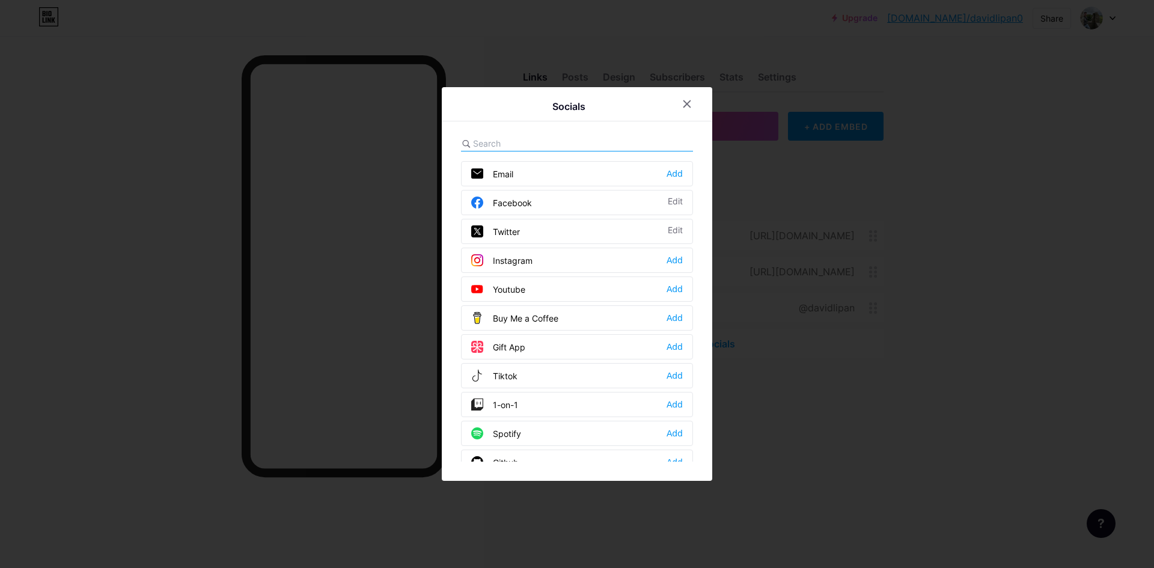
click at [570, 260] on div "Instagram Add" at bounding box center [577, 260] width 232 height 25
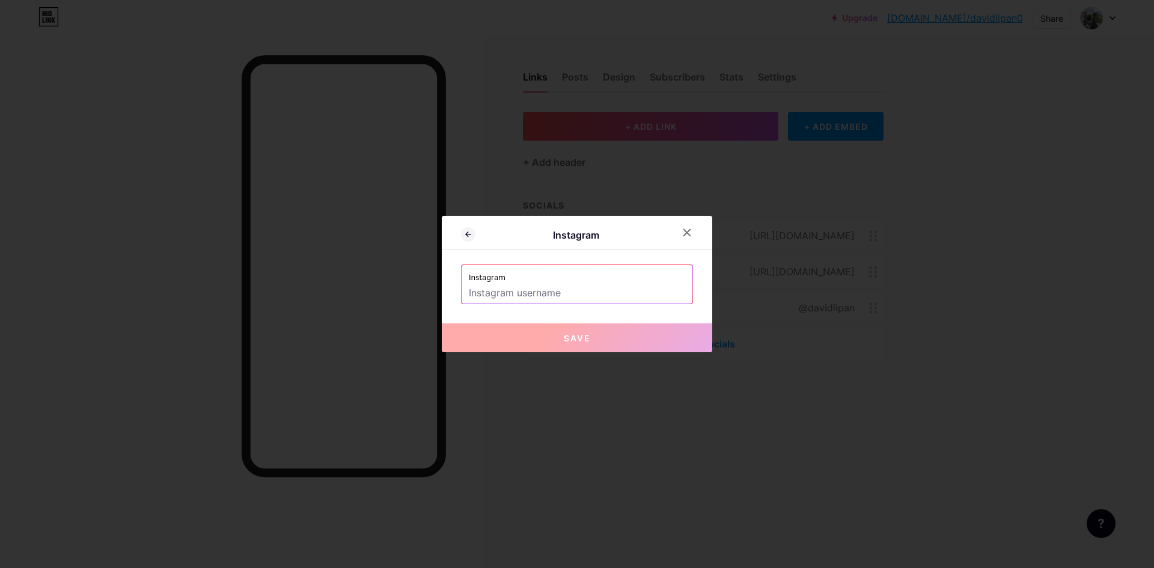
click at [528, 290] on input "text" at bounding box center [577, 293] width 216 height 20
paste input "[URL][DOMAIN_NAME]"
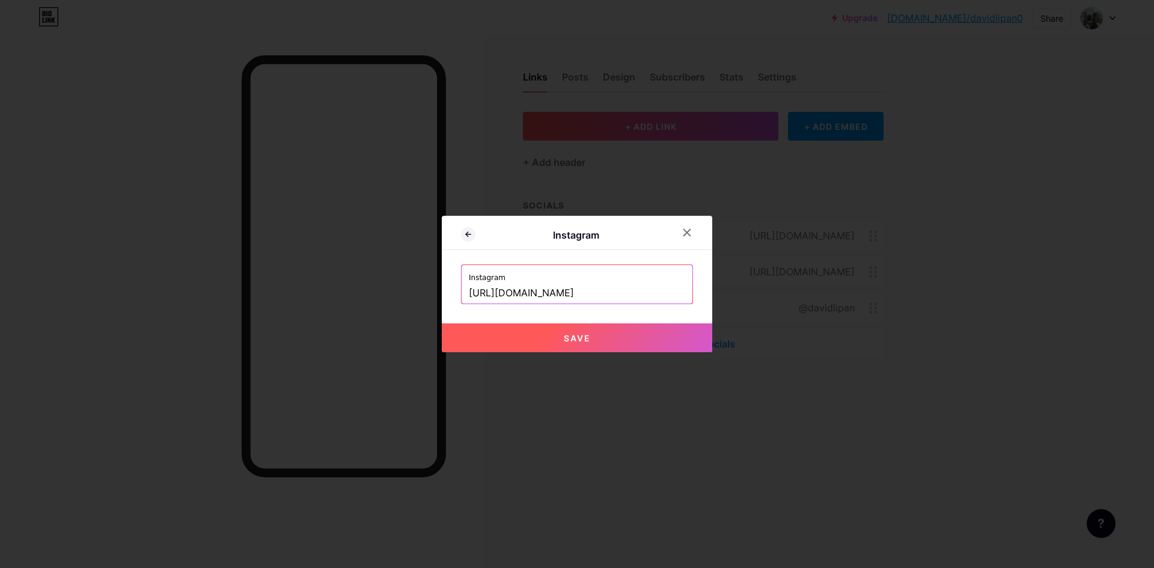
drag, startPoint x: 574, startPoint y: 294, endPoint x: 388, endPoint y: 276, distance: 187.2
click at [392, 284] on div "Instagram Instagram [URL][DOMAIN_NAME] Save" at bounding box center [577, 284] width 1154 height 568
click at [577, 342] on span "Save" at bounding box center [577, 338] width 27 height 10
type input "[URL][DOMAIN_NAME]"
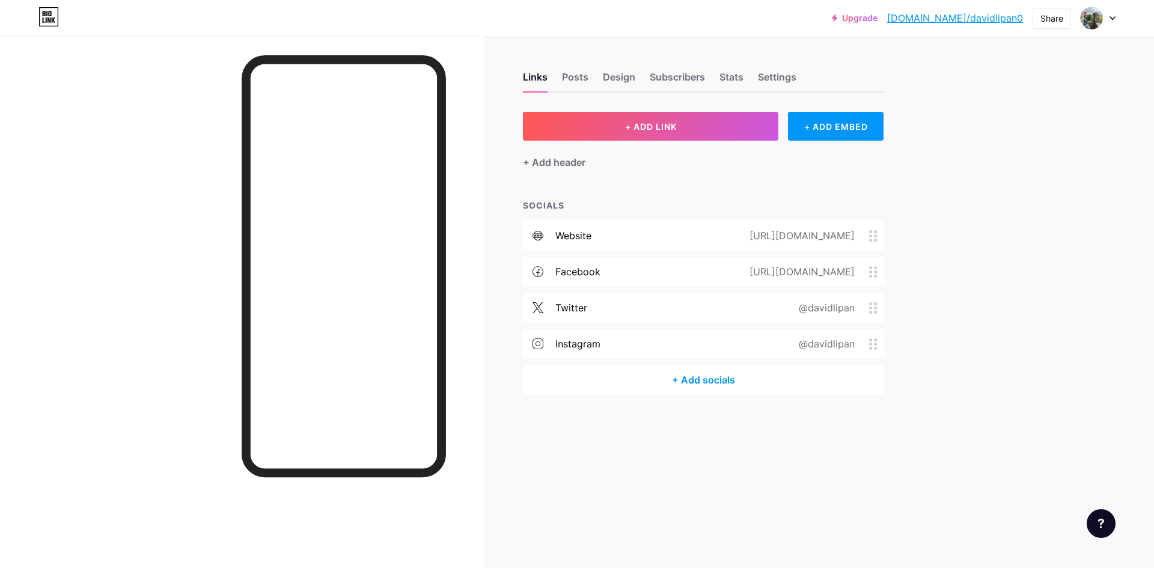
click at [728, 380] on div "+ Add socials" at bounding box center [703, 379] width 361 height 29
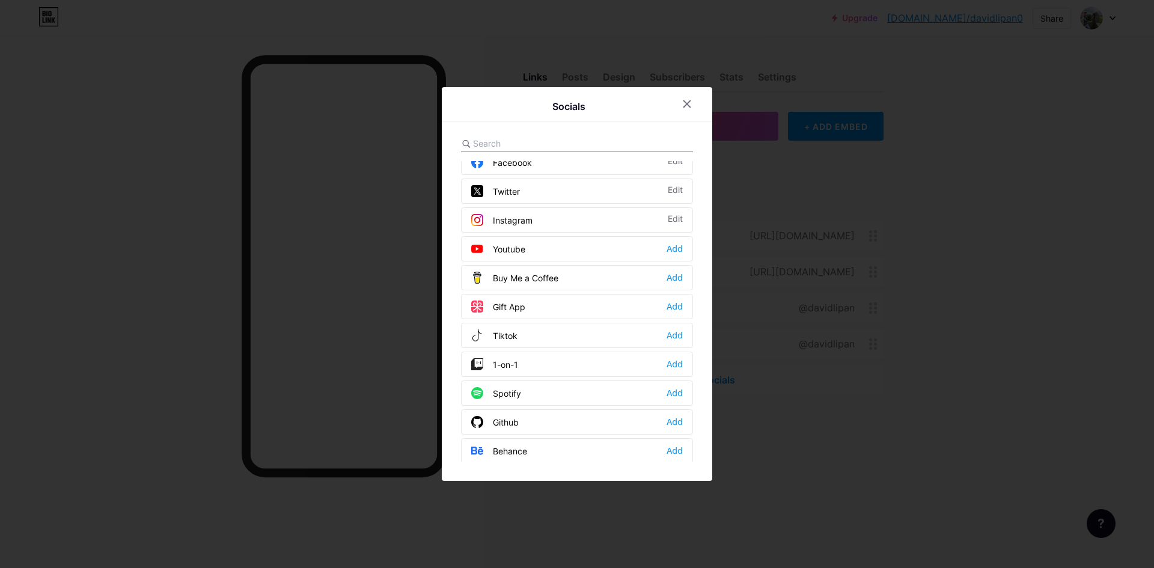
scroll to position [60, 0]
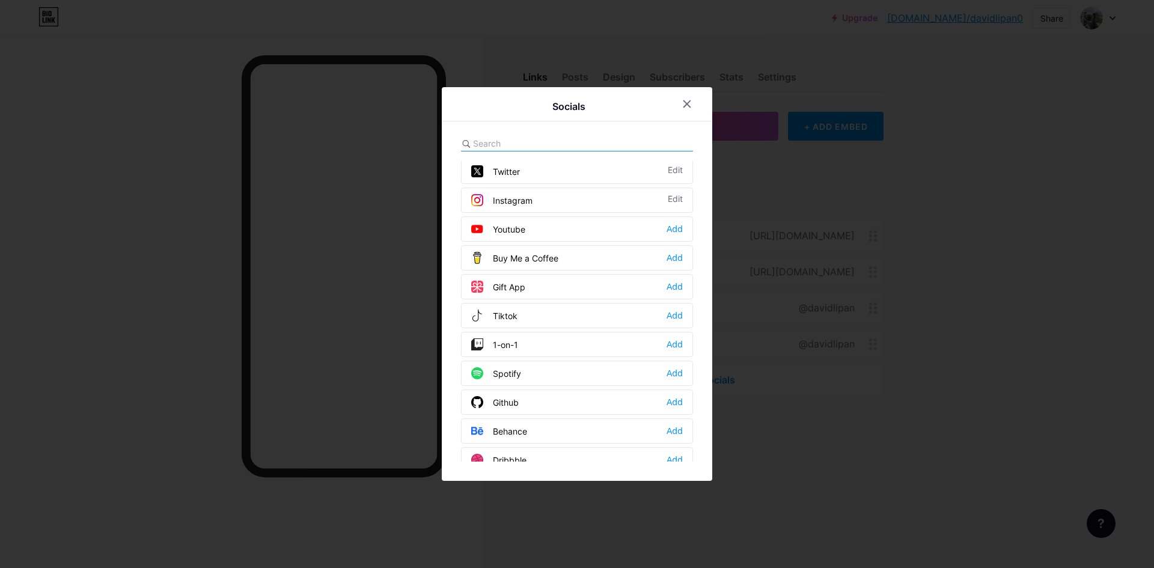
click at [558, 224] on div "Youtube Add" at bounding box center [577, 228] width 232 height 25
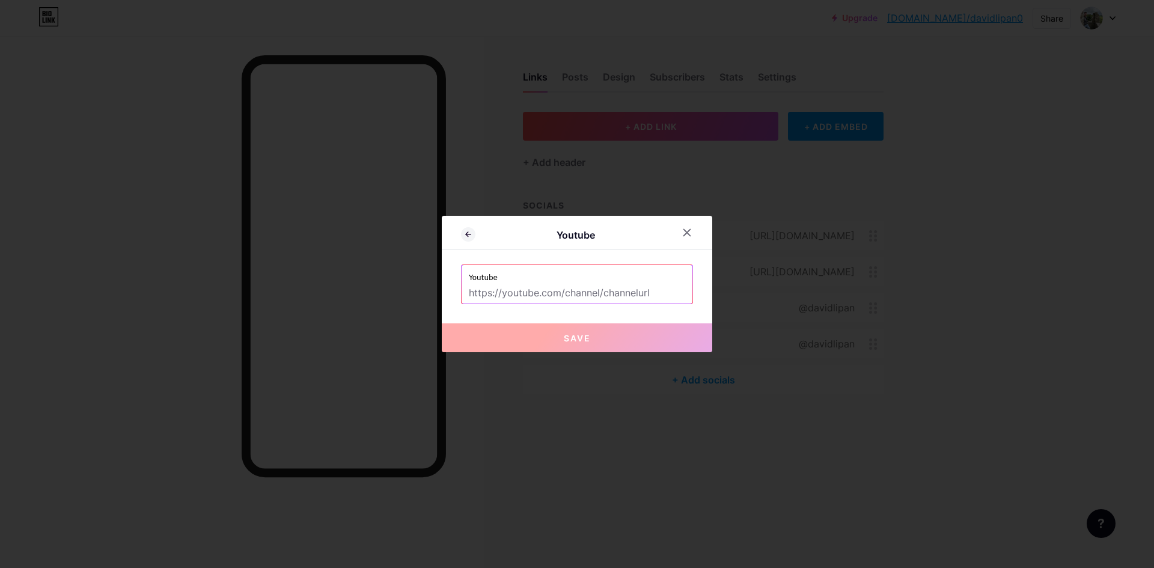
click at [586, 283] on input "text" at bounding box center [577, 293] width 216 height 20
paste input "[URL][DOMAIN_NAME][PERSON_NAME]"
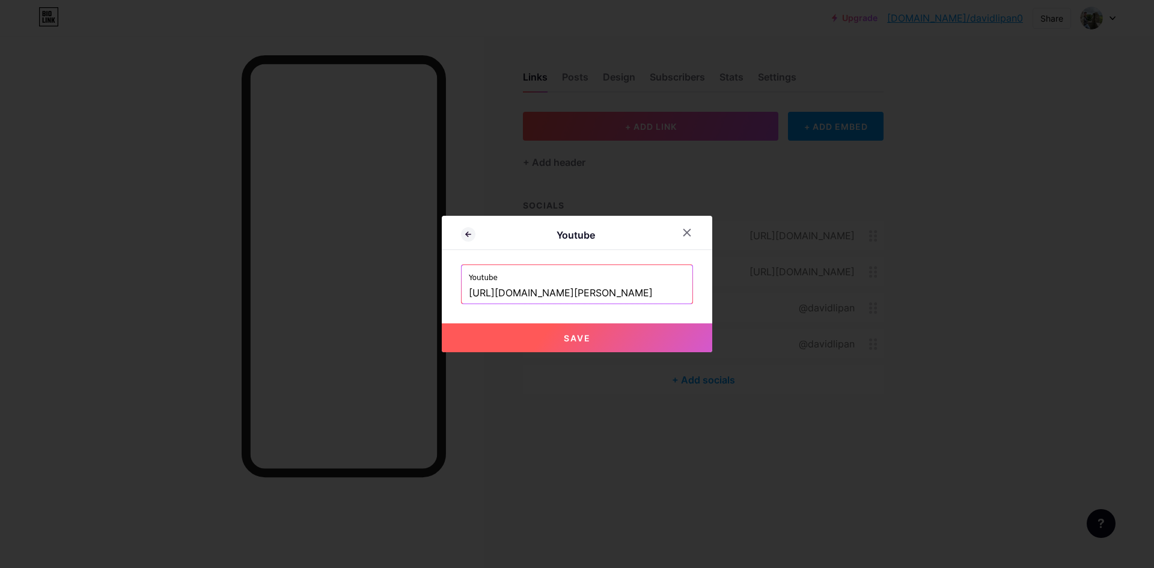
type input "[URL][DOMAIN_NAME][PERSON_NAME]"
click at [595, 333] on button "Save" at bounding box center [577, 337] width 270 height 29
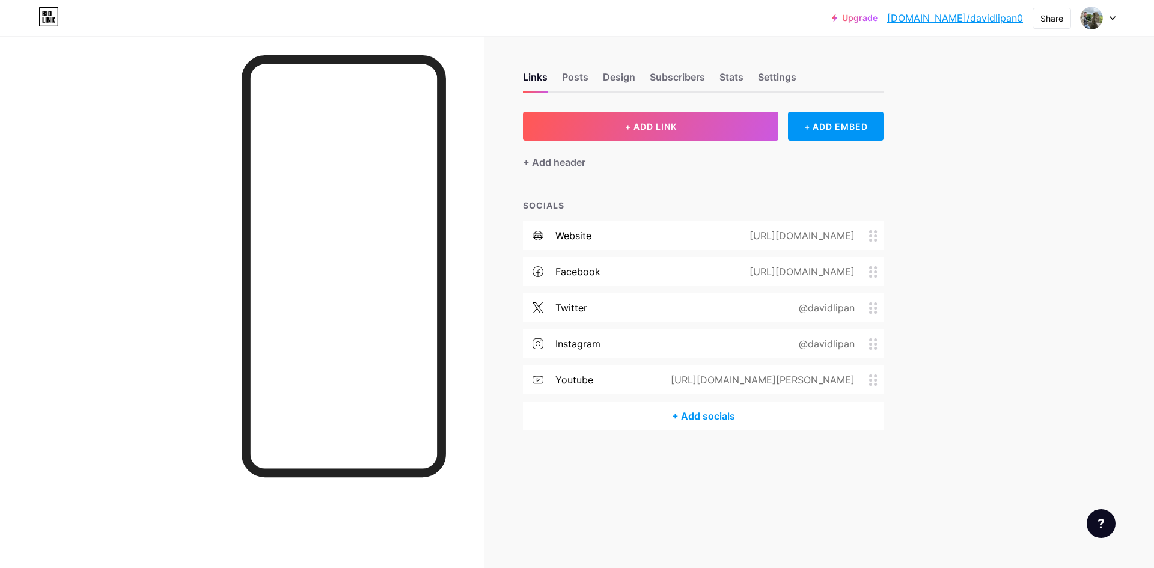
click at [716, 414] on div "+ Add socials" at bounding box center [703, 416] width 361 height 29
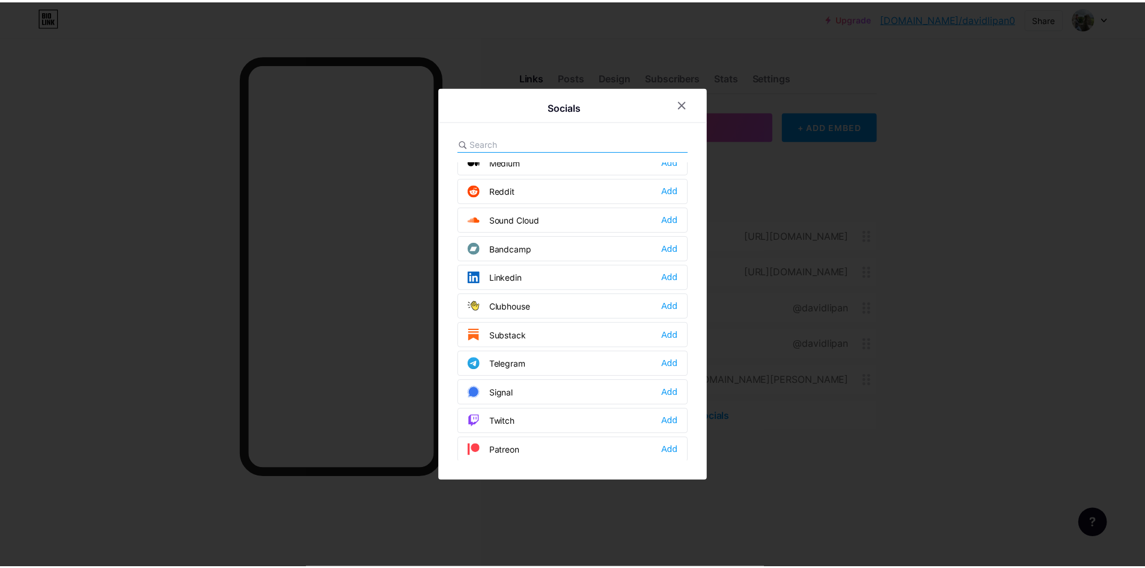
scroll to position [421, 0]
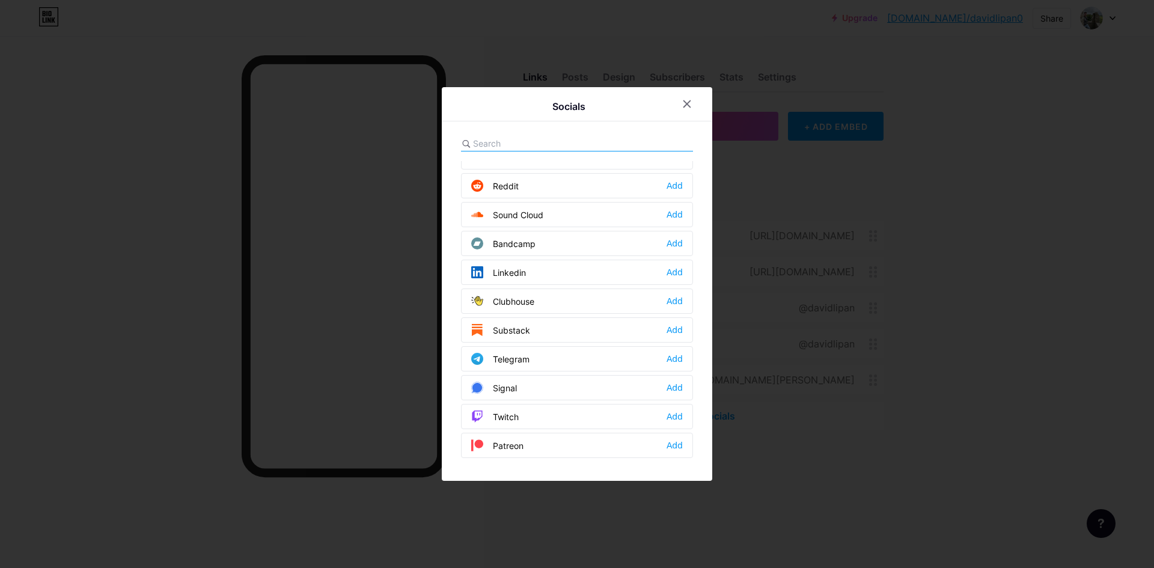
click at [569, 274] on div "Linkedin Add" at bounding box center [577, 272] width 232 height 25
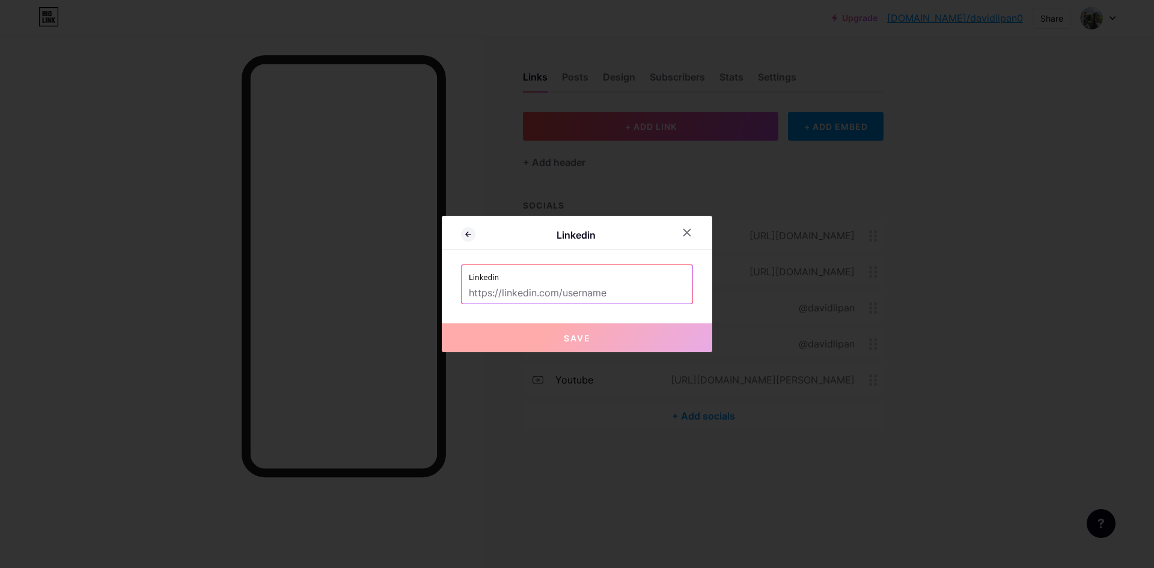
click at [581, 301] on input "text" at bounding box center [577, 293] width 216 height 20
paste input "[URL][DOMAIN_NAME][PERSON_NAME]"
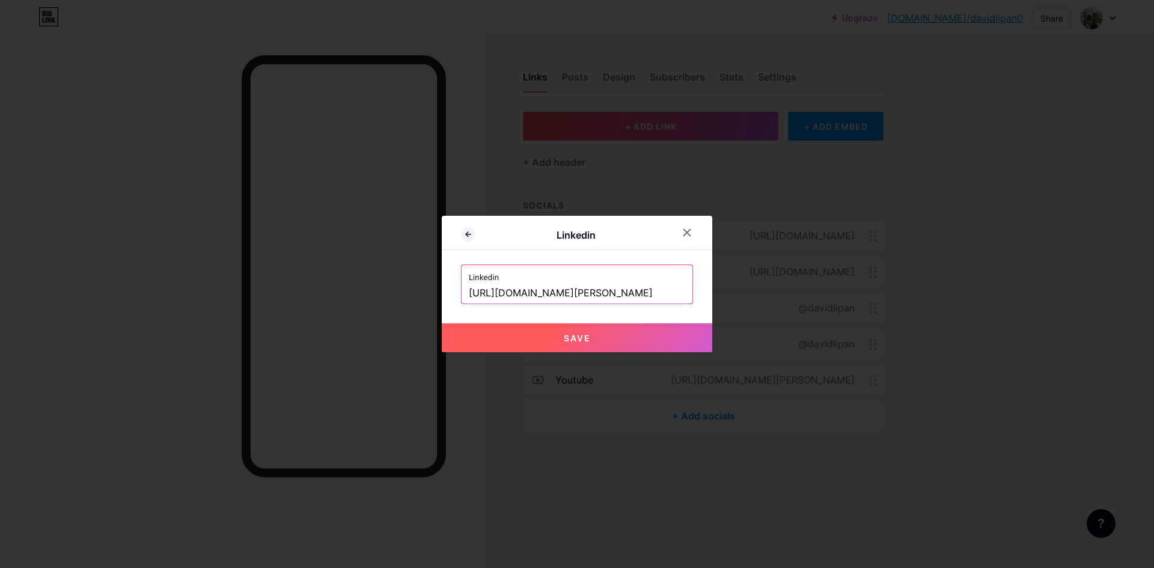
type input "[URL][DOMAIN_NAME][PERSON_NAME]"
click at [635, 341] on button "Save" at bounding box center [577, 337] width 270 height 29
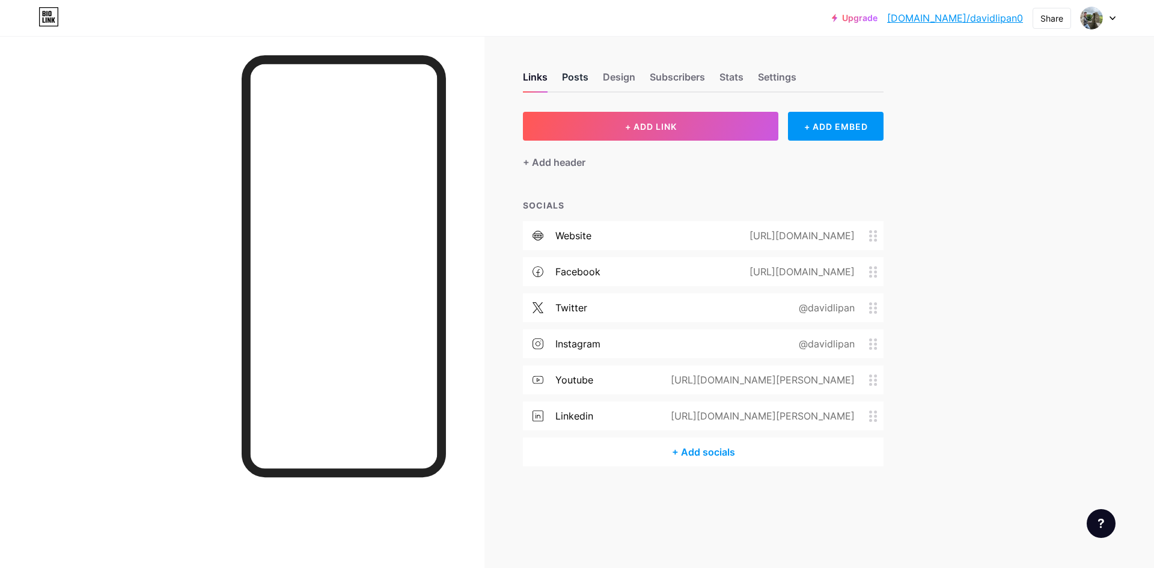
click at [573, 78] on div "Posts" at bounding box center [575, 81] width 26 height 22
click at [570, 76] on div "Posts" at bounding box center [575, 81] width 26 height 22
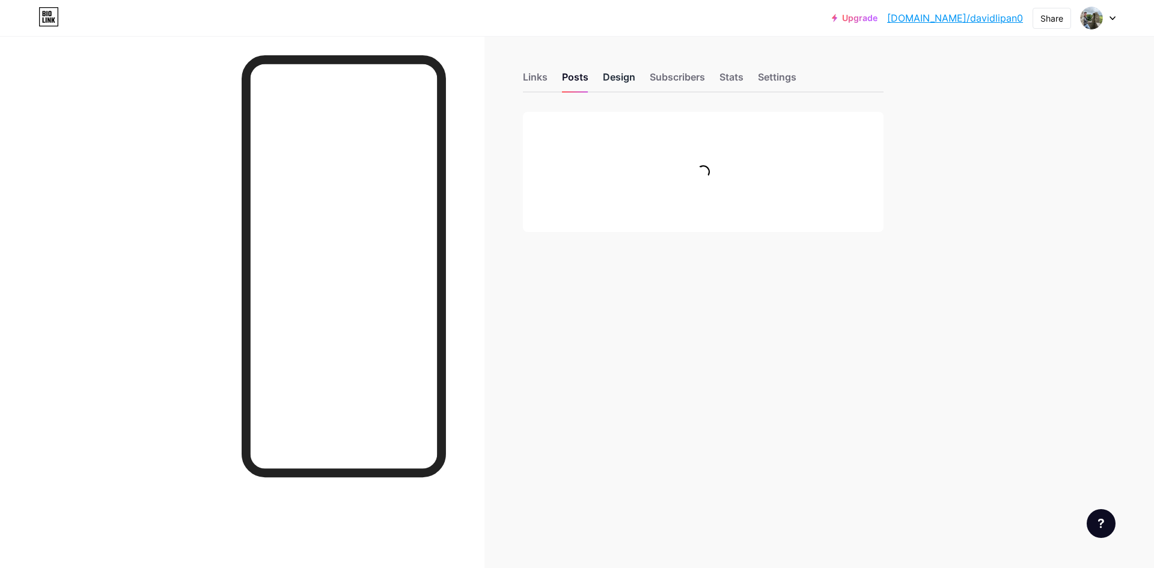
click at [620, 78] on div "Design" at bounding box center [619, 81] width 32 height 22
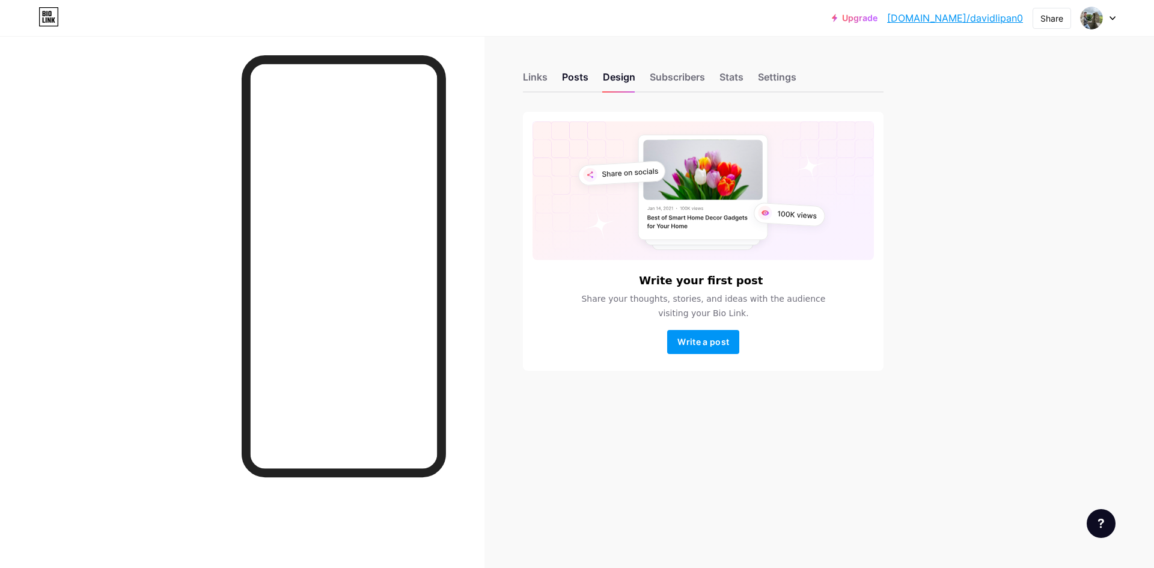
click at [595, 82] on div "Links Posts Design Subscribers Stats Settings" at bounding box center [703, 71] width 361 height 42
click at [616, 78] on div "Design" at bounding box center [619, 81] width 32 height 22
click at [686, 78] on div "Subscribers" at bounding box center [677, 81] width 55 height 22
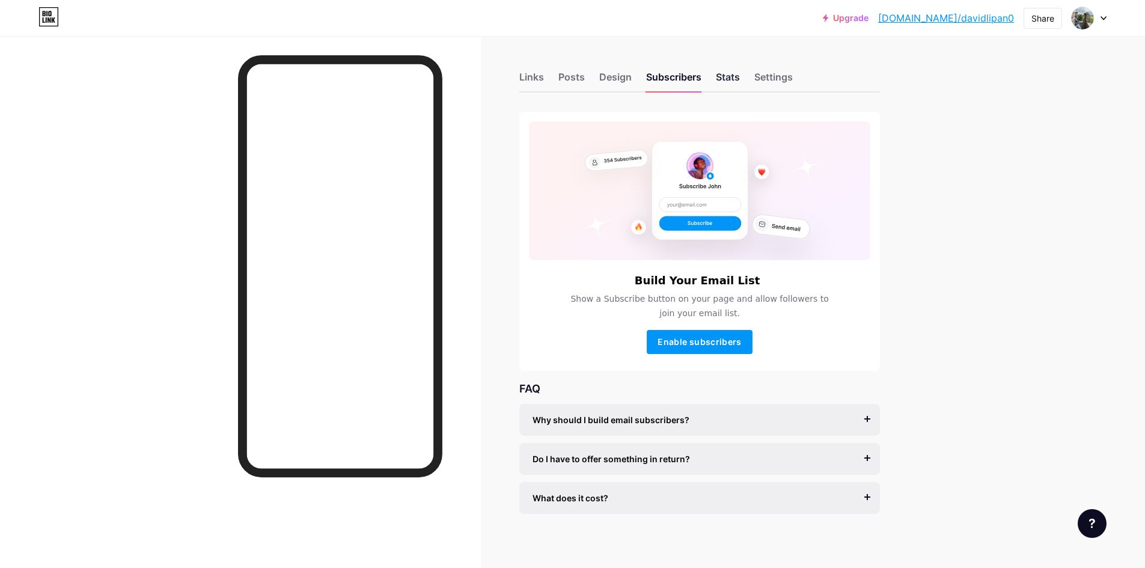
click at [737, 78] on div "Stats" at bounding box center [728, 81] width 24 height 22
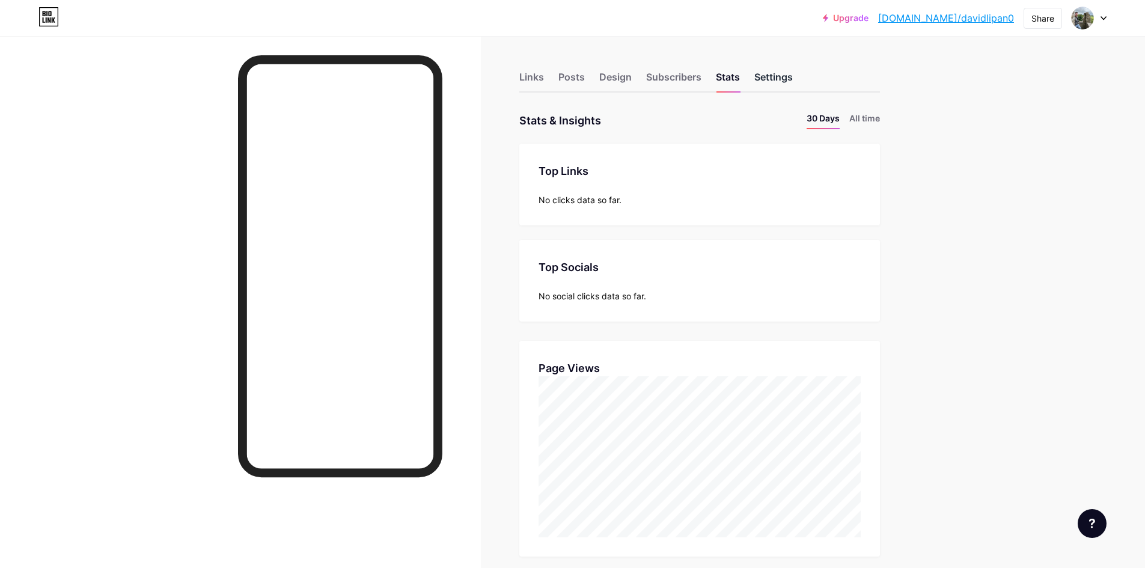
click at [780, 76] on div "Settings" at bounding box center [773, 81] width 38 height 22
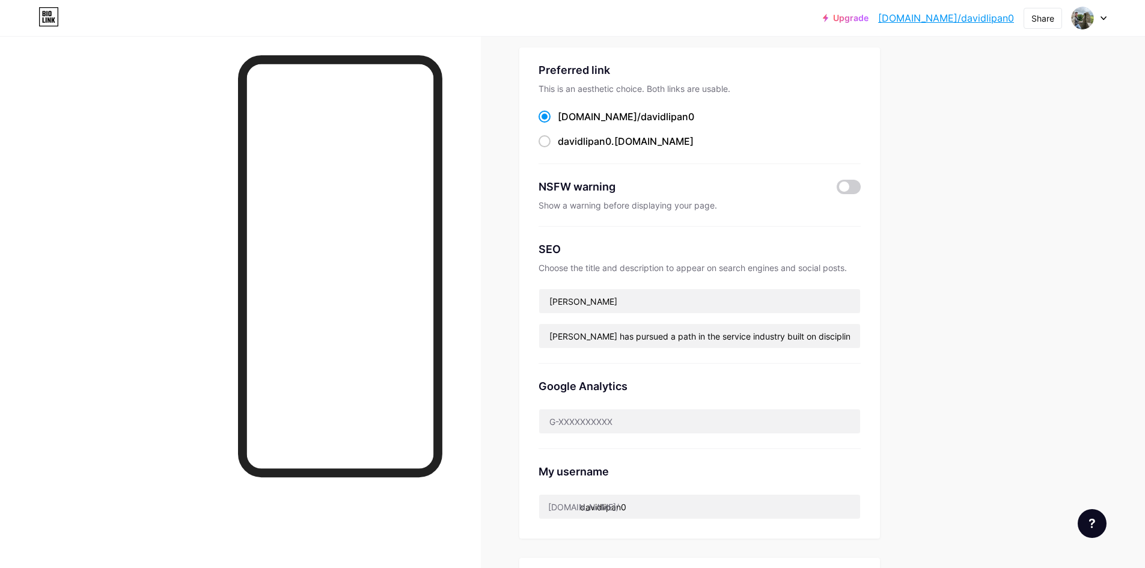
scroll to position [180, 0]
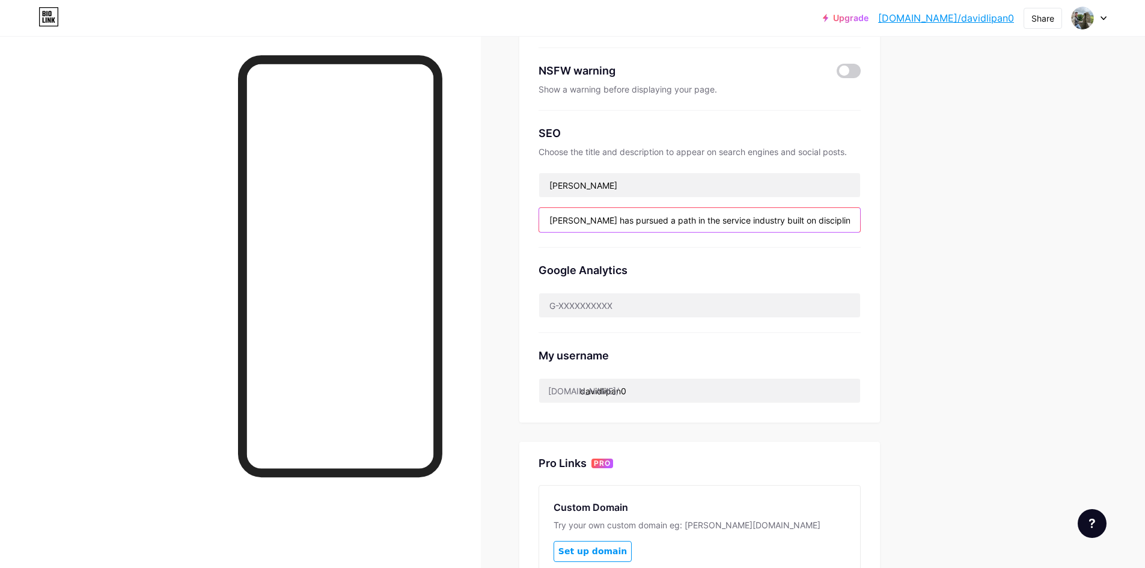
click at [817, 218] on input "[PERSON_NAME] has pursued a path in the service industry built on discipline, c…" at bounding box center [699, 220] width 321 height 24
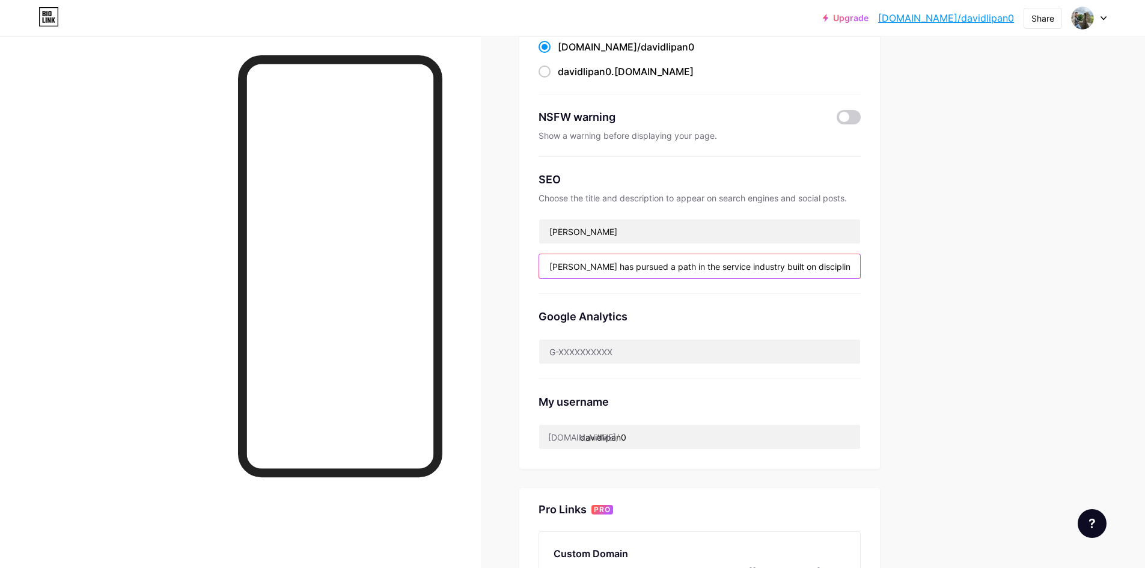
scroll to position [0, 0]
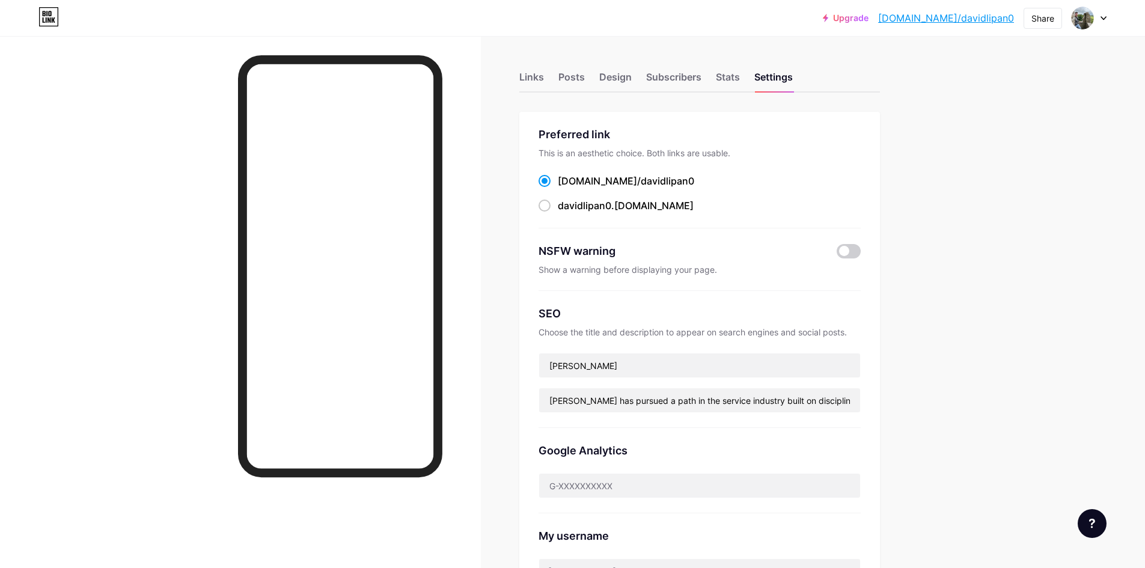
click at [1107, 20] on div "Upgrade [DOMAIN_NAME]/davidl... [DOMAIN_NAME]/davidlipan0 Share Switch accounts…" at bounding box center [572, 18] width 1145 height 22
click at [1100, 11] on div at bounding box center [1089, 18] width 35 height 22
click at [1010, 136] on link "Account settings" at bounding box center [1031, 136] width 149 height 32
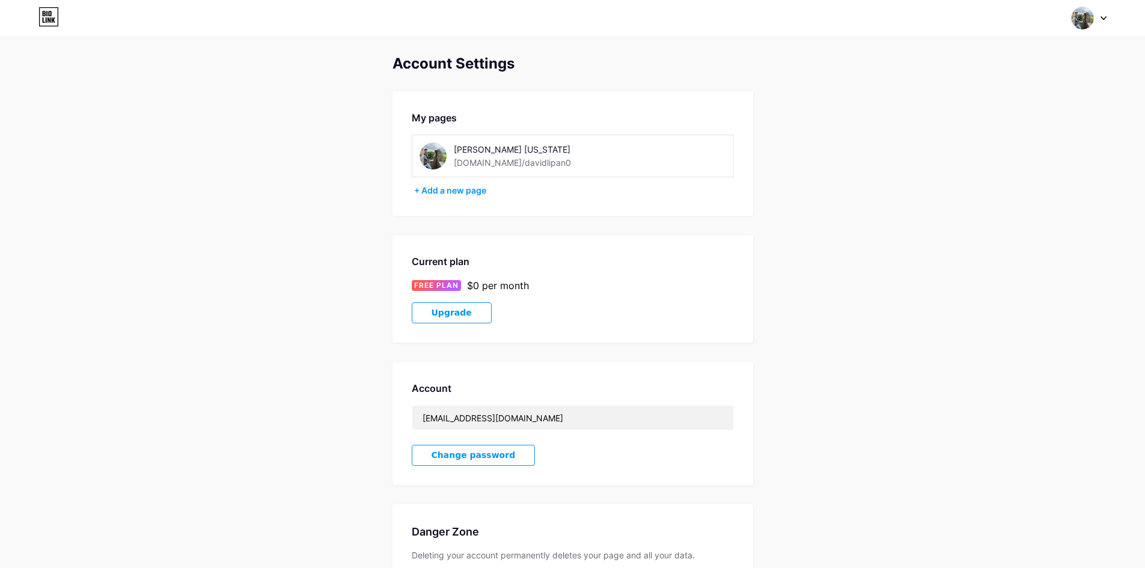
scroll to position [104, 0]
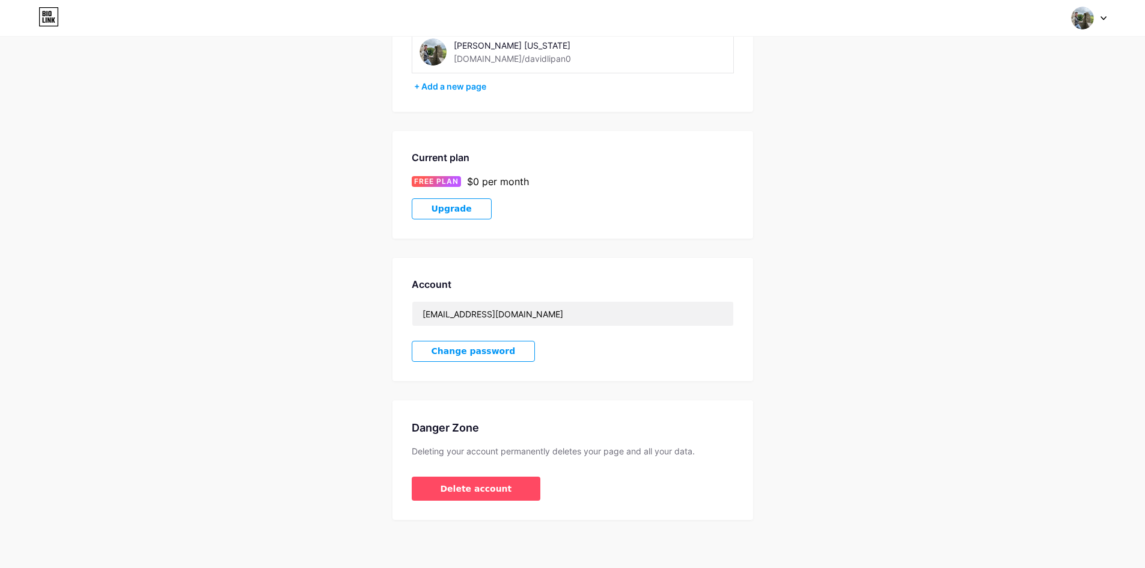
click at [511, 58] on div "[DOMAIN_NAME]/davidlipan0" at bounding box center [512, 58] width 117 height 13
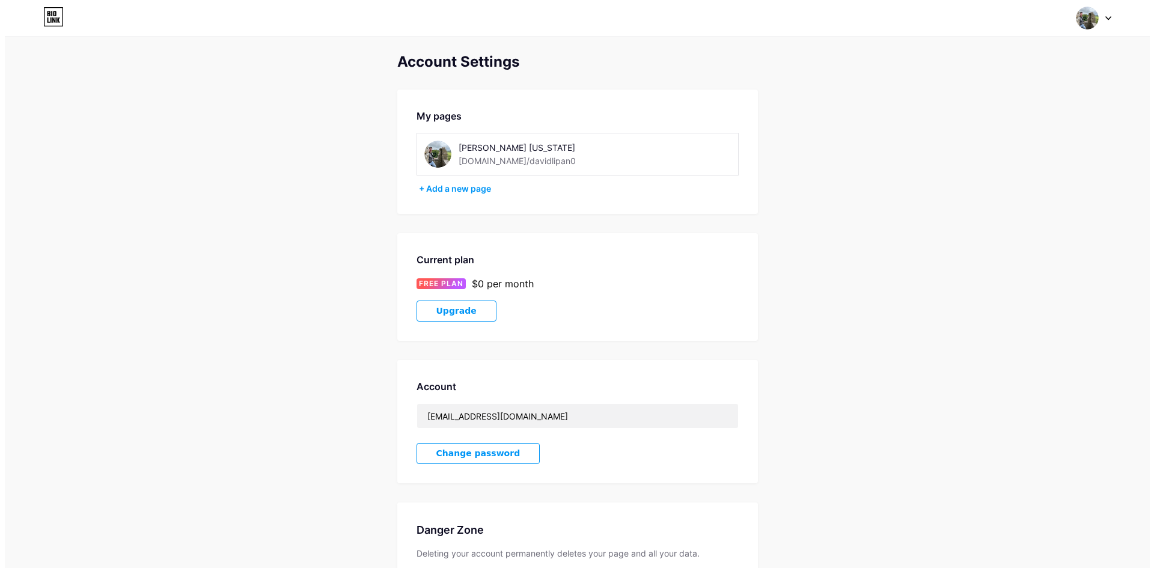
scroll to position [0, 0]
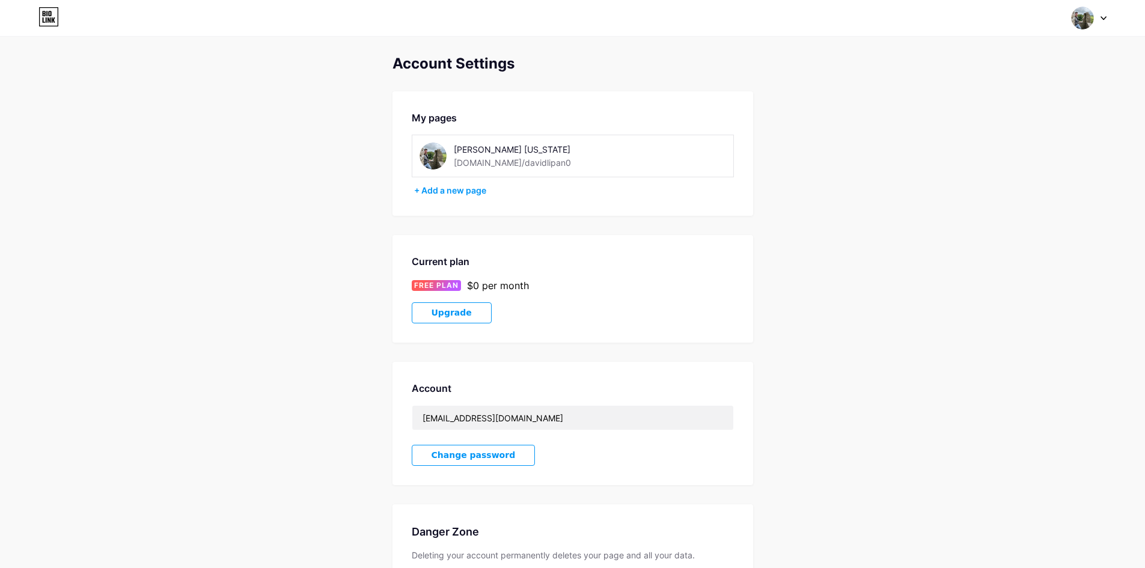
click at [474, 148] on div "[PERSON_NAME] [US_STATE]" at bounding box center [539, 149] width 170 height 13
click at [425, 153] on img at bounding box center [433, 155] width 27 height 27
click at [436, 154] on img at bounding box center [433, 155] width 27 height 27
click at [1093, 17] on img at bounding box center [1082, 18] width 23 height 23
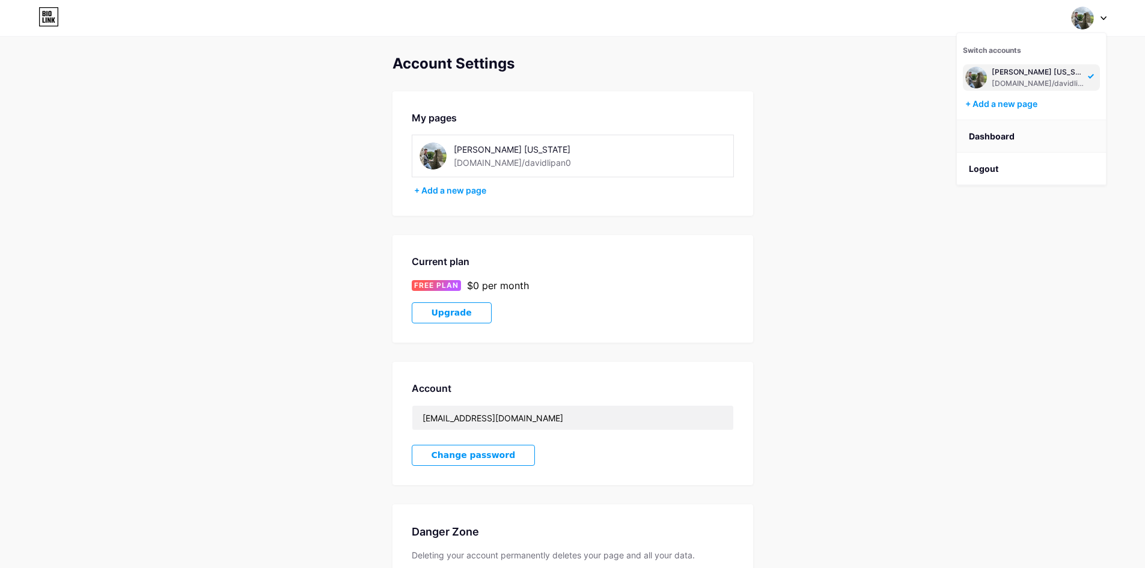
click at [997, 136] on link "Dashboard" at bounding box center [1031, 136] width 149 height 32
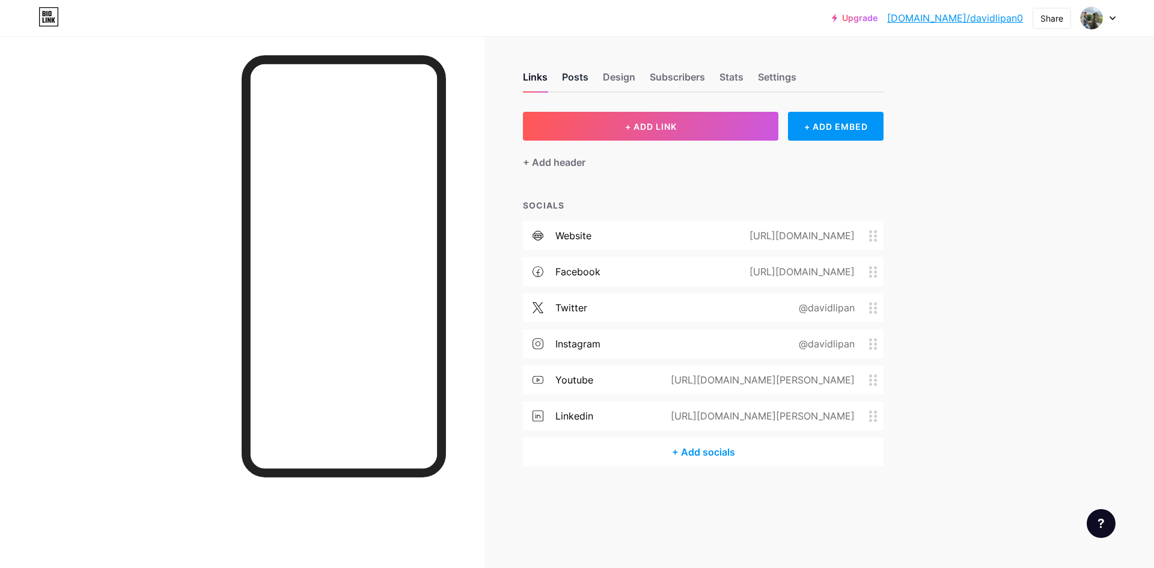
click at [576, 76] on div "Posts" at bounding box center [575, 81] width 26 height 22
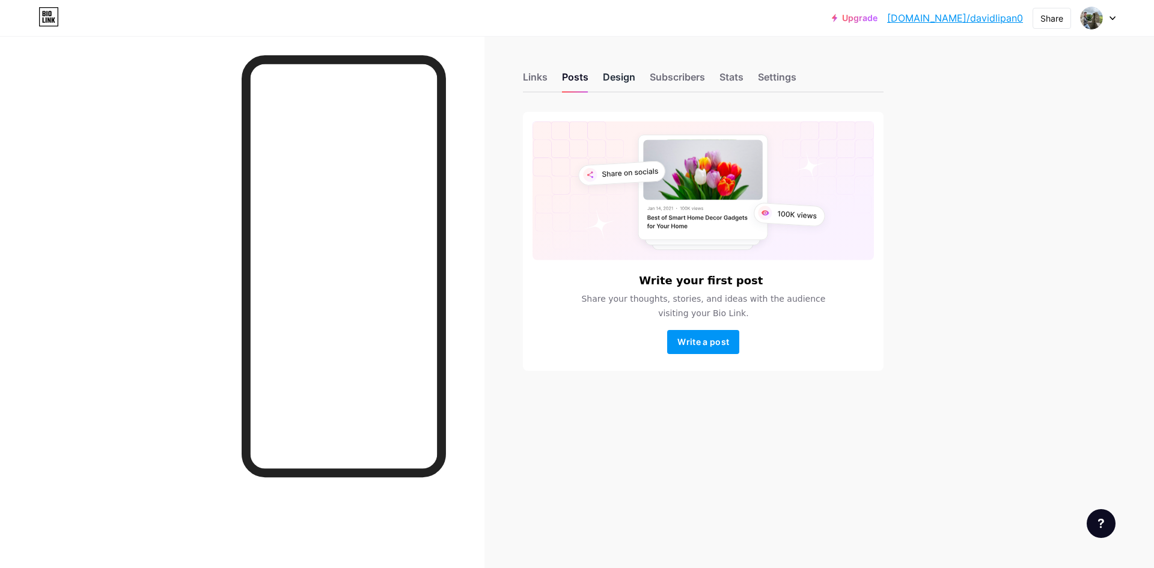
click at [626, 79] on div "Design" at bounding box center [619, 81] width 32 height 22
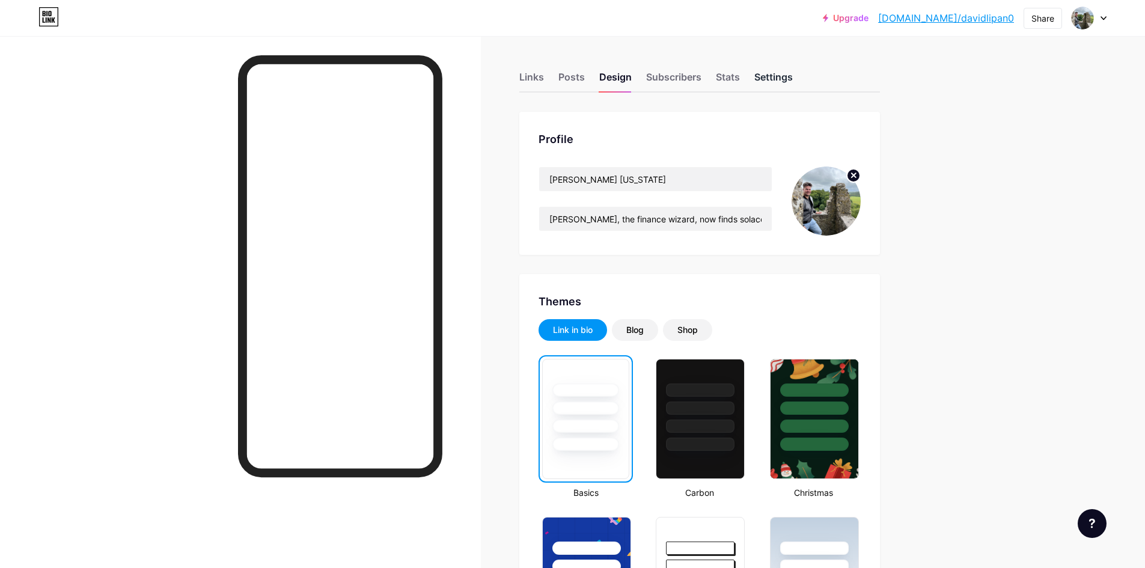
click at [789, 75] on div "Settings" at bounding box center [773, 81] width 38 height 22
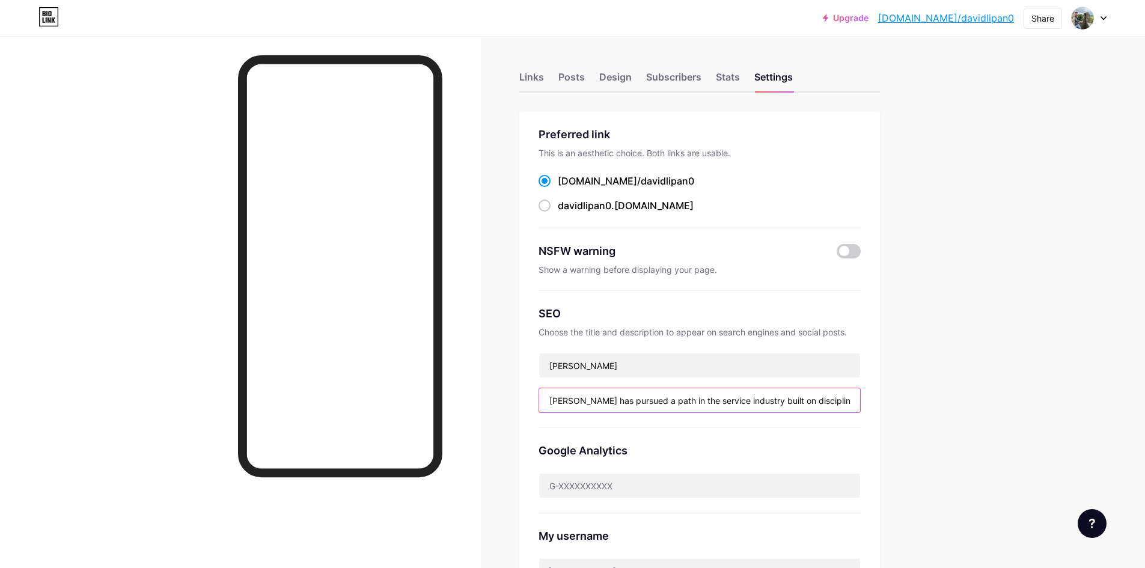
click at [677, 399] on input "[PERSON_NAME] has pursued a path in the service industry built on discipline, c…" at bounding box center [699, 400] width 321 height 24
click at [1024, 350] on div "Upgrade bio.link/davidl... bio.link/davidlipan0 Share Switch accounts David Lip…" at bounding box center [572, 475] width 1145 height 950
click at [625, 75] on div "Design" at bounding box center [615, 81] width 32 height 22
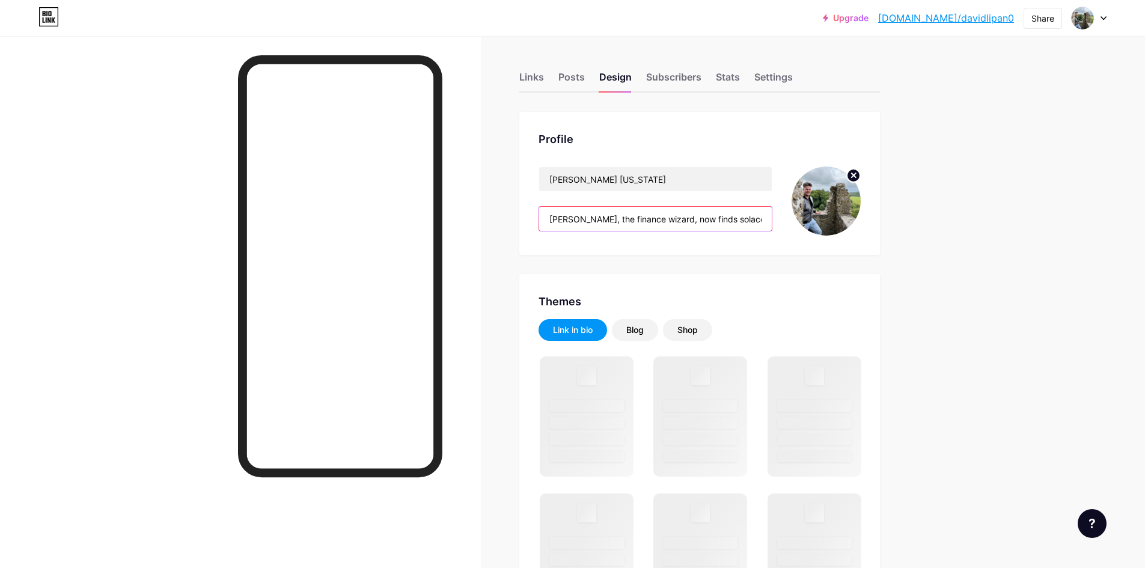
click at [650, 218] on input "David Lipan, the finance wizard, now finds solace in the sunny landscapes of Ar…" at bounding box center [655, 219] width 233 height 24
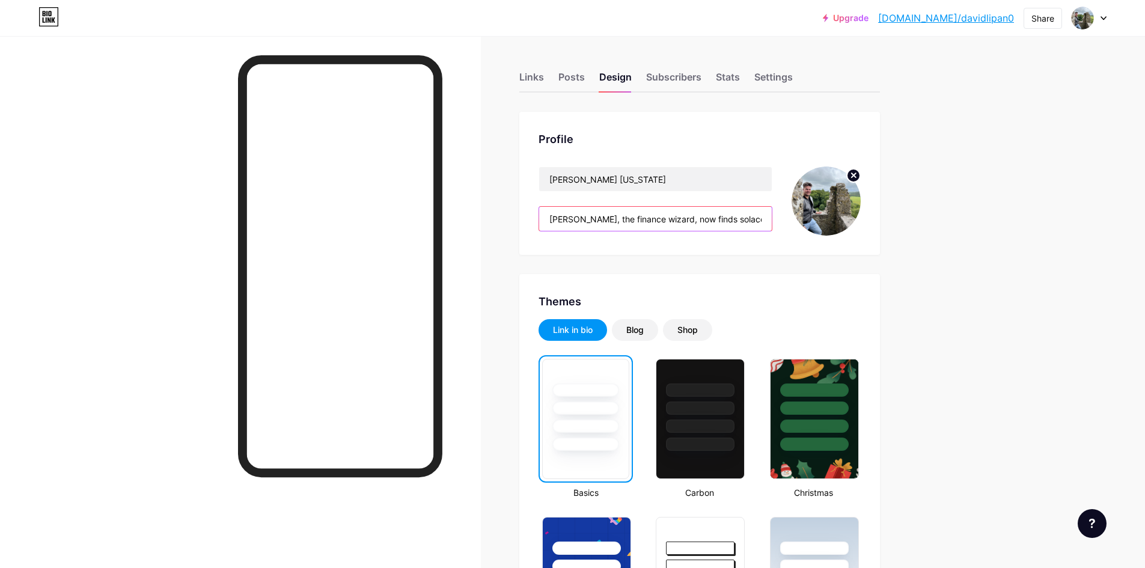
paste input "has pursued a path in the service industry built on discipline, consistency, an…"
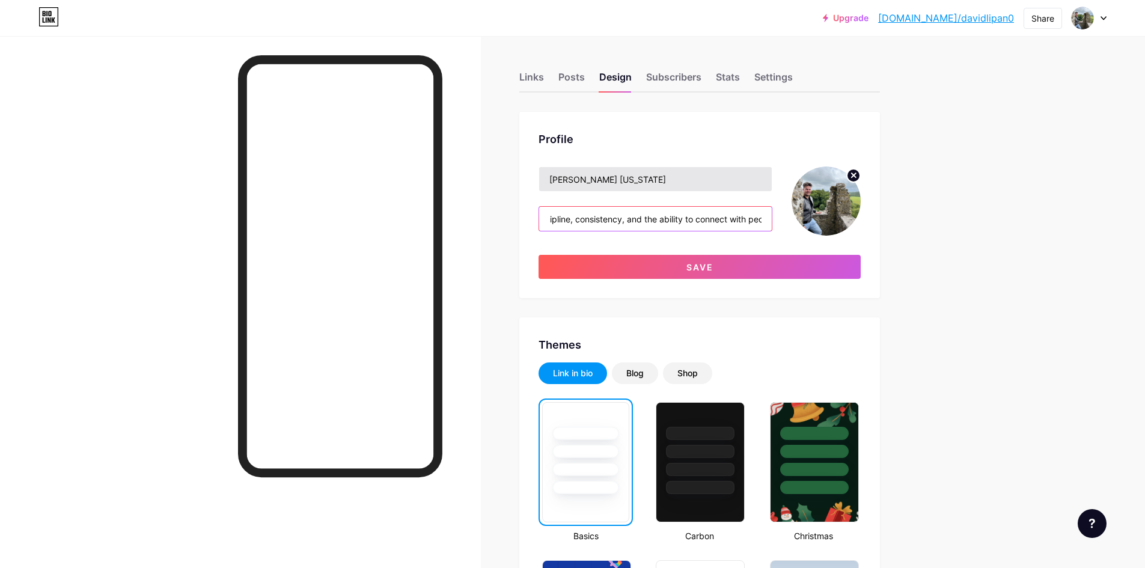
type input "[PERSON_NAME] has pursued a path in the service industry built on discipline, c…"
drag, startPoint x: 620, startPoint y: 184, endPoint x: 600, endPoint y: 178, distance: 21.3
click at [600, 179] on input "[PERSON_NAME] [US_STATE]" at bounding box center [655, 179] width 233 height 24
type input "[PERSON_NAME]"
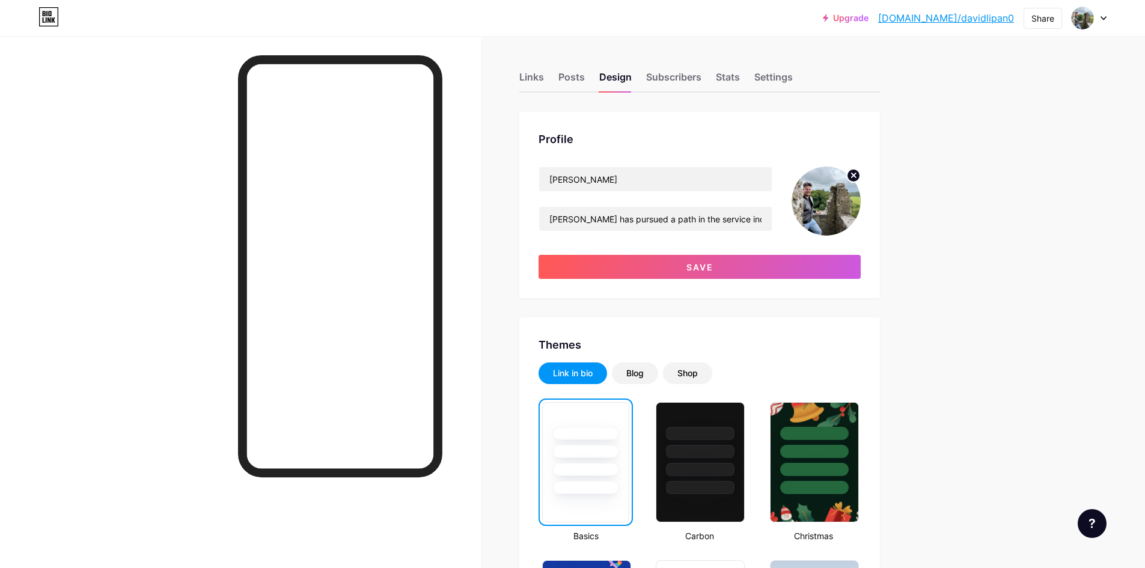
click at [836, 200] on img at bounding box center [826, 200] width 69 height 69
click at [855, 177] on circle at bounding box center [853, 175] width 13 height 13
click at [826, 200] on input "file" at bounding box center [826, 200] width 69 height 69
type input "C:\fakepath\david-lipan-hospitality-career-built-on-discipline-focus-and-servic…"
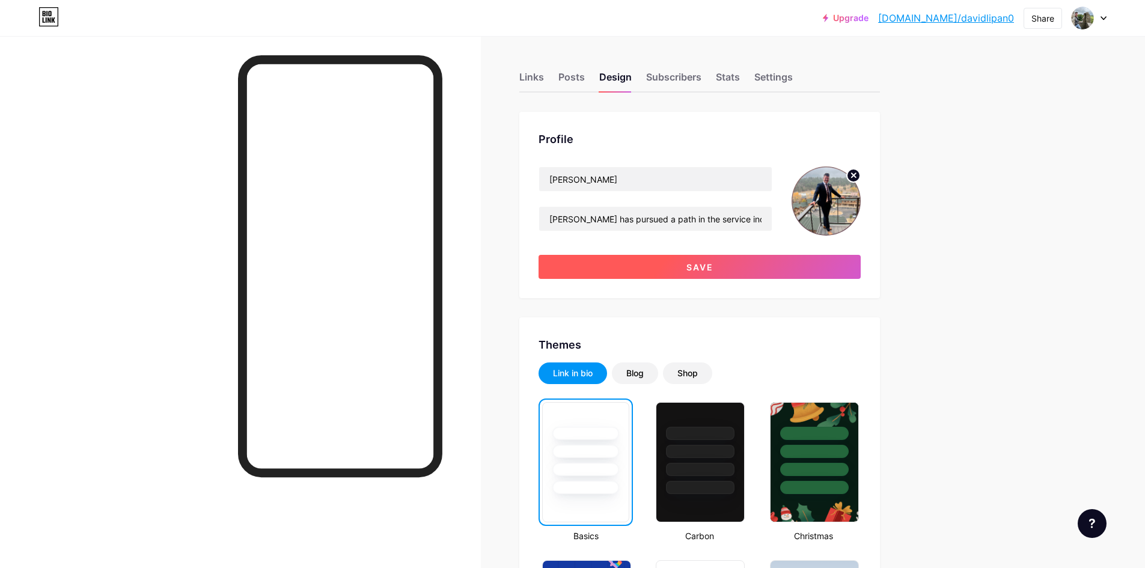
click at [693, 260] on button "Save" at bounding box center [700, 267] width 322 height 24
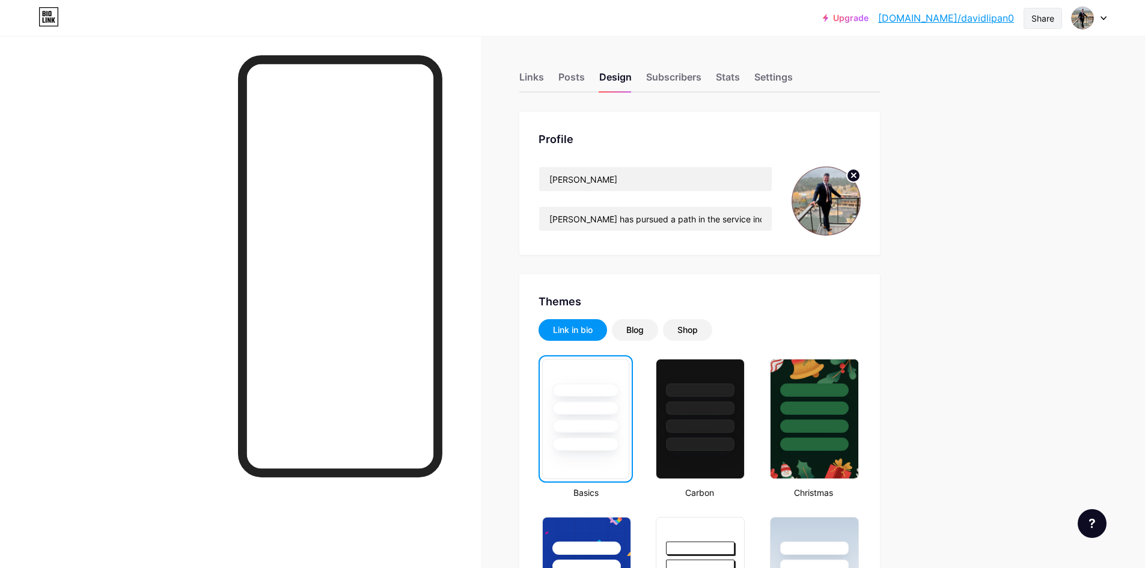
click at [1036, 16] on div "Share" at bounding box center [1042, 18] width 23 height 13
click at [977, 61] on div "Copy link" at bounding box center [971, 61] width 179 height 29
